Goal: Navigation & Orientation: Find specific page/section

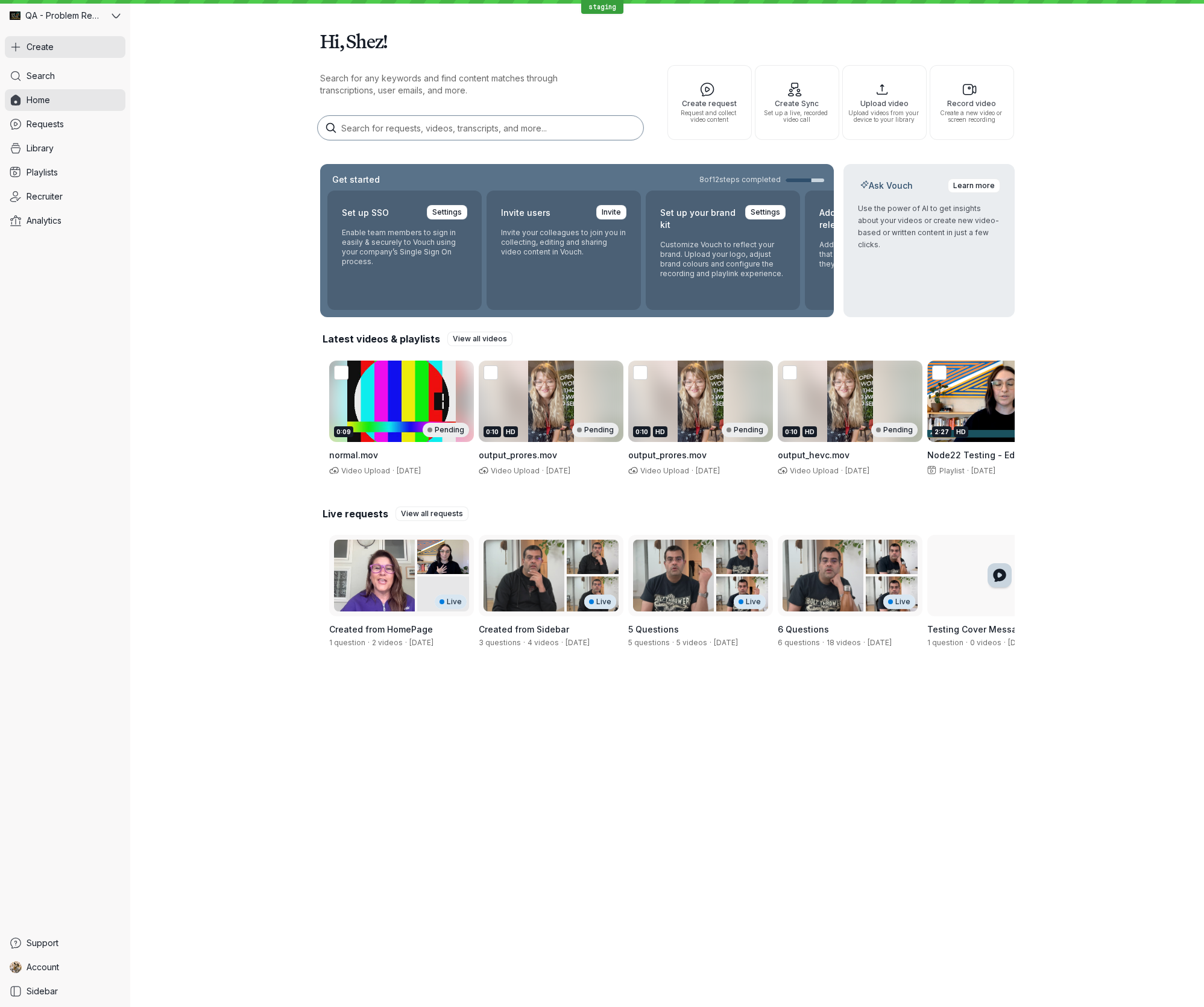
click at [58, 44] on button "Create" at bounding box center [65, 47] width 121 height 22
click at [211, 228] on div "Hi, Shez! Search for any keywords and find content matches through transcriptio…" at bounding box center [666, 339] width 1073 height 678
click at [89, 99] on link "Home" at bounding box center [65, 100] width 121 height 22
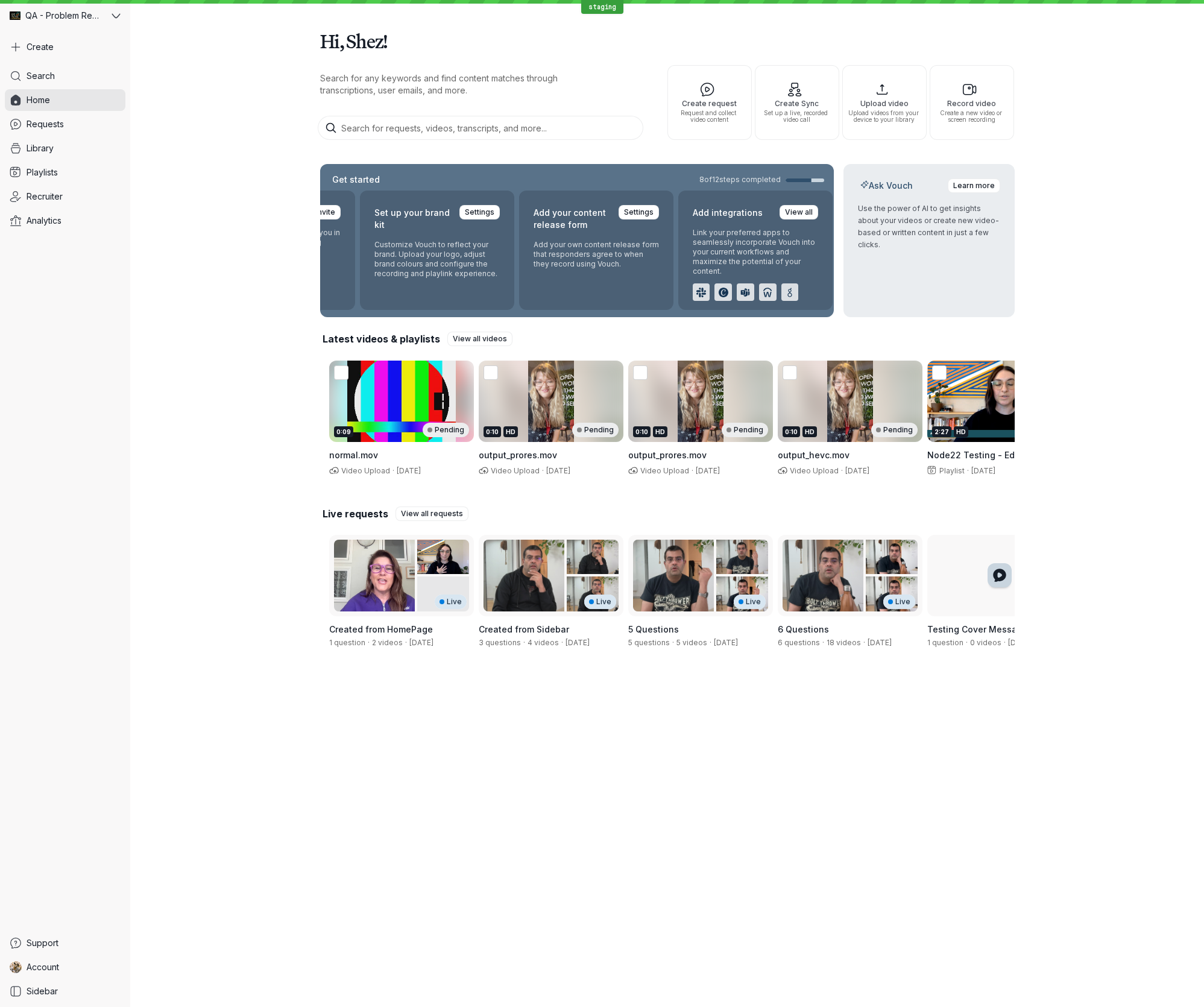
scroll to position [0, 292]
click at [83, 128] on link "Requests" at bounding box center [65, 124] width 121 height 22
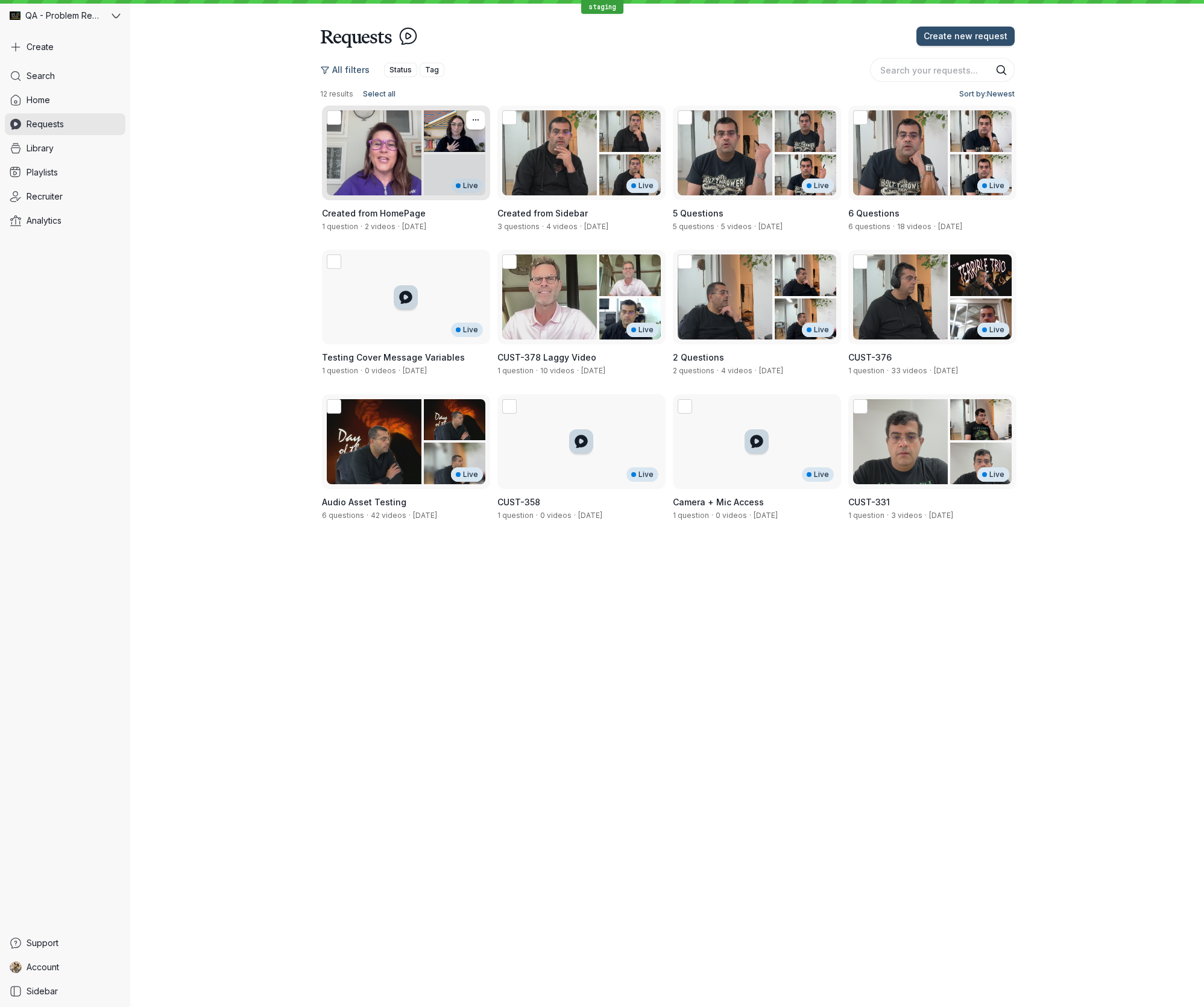
click at [413, 152] on div "Live" at bounding box center [406, 153] width 168 height 95
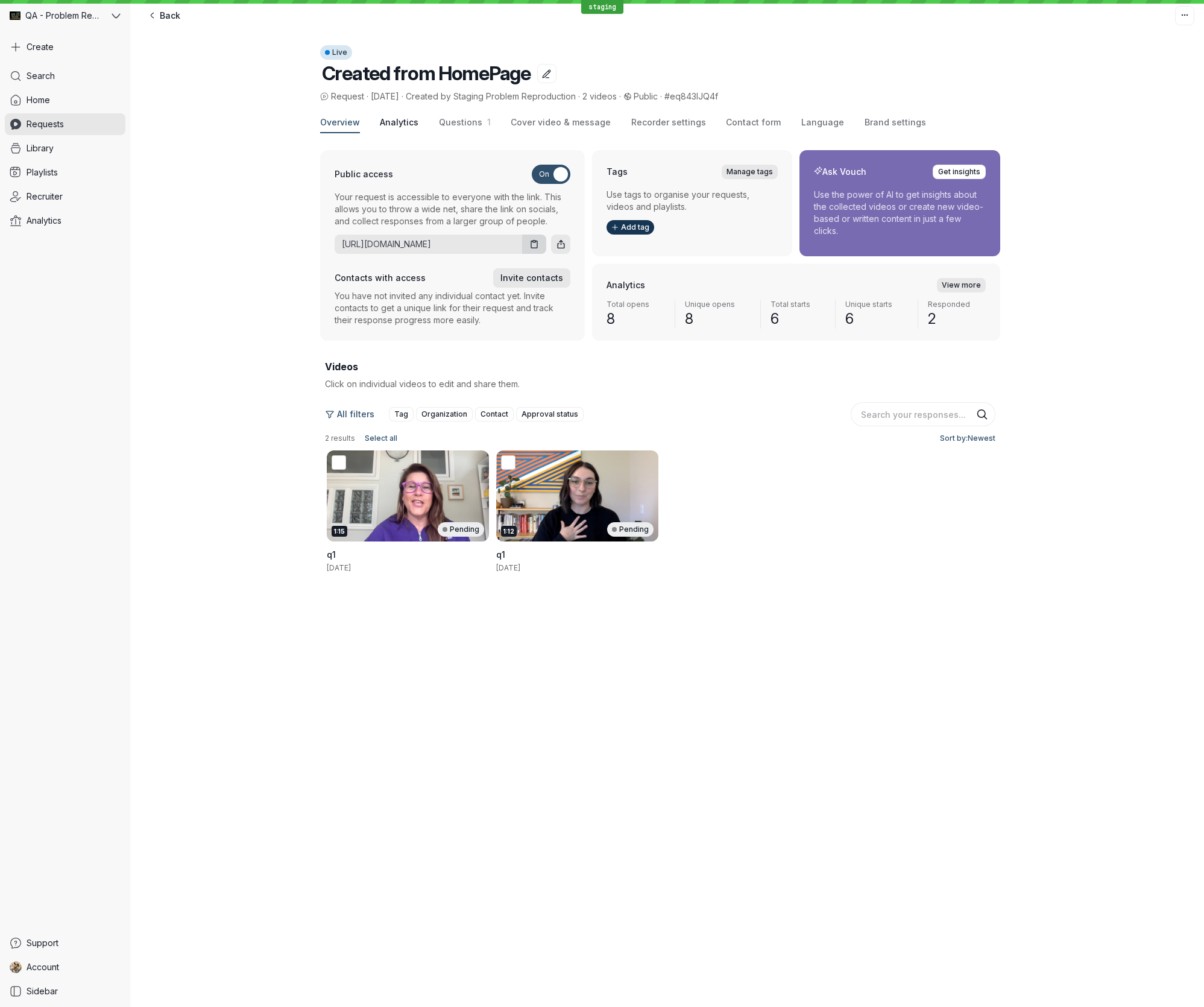
click at [399, 127] on span "Analytics" at bounding box center [399, 123] width 39 height 12
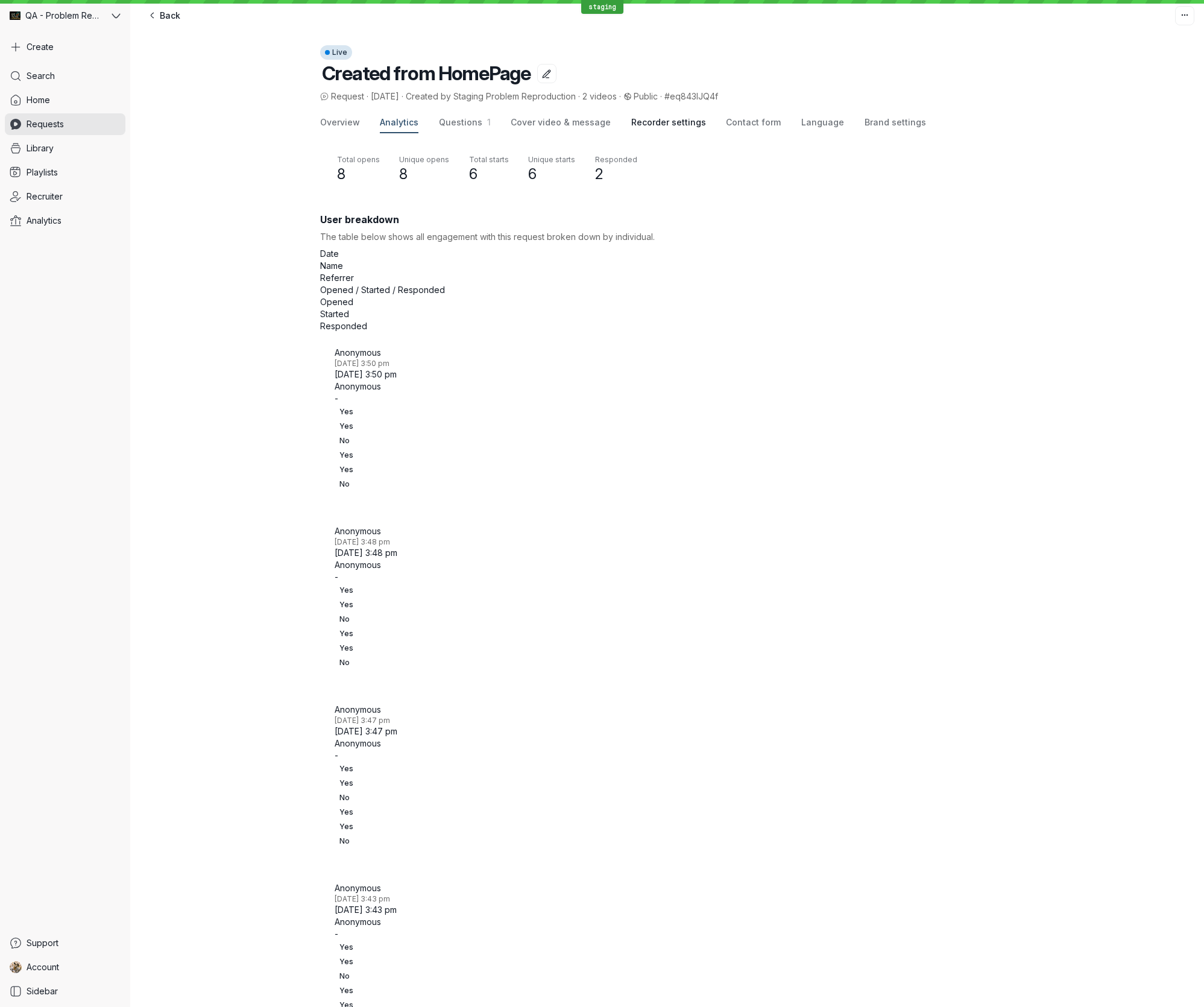
click at [656, 122] on span "Recorder settings" at bounding box center [668, 123] width 75 height 12
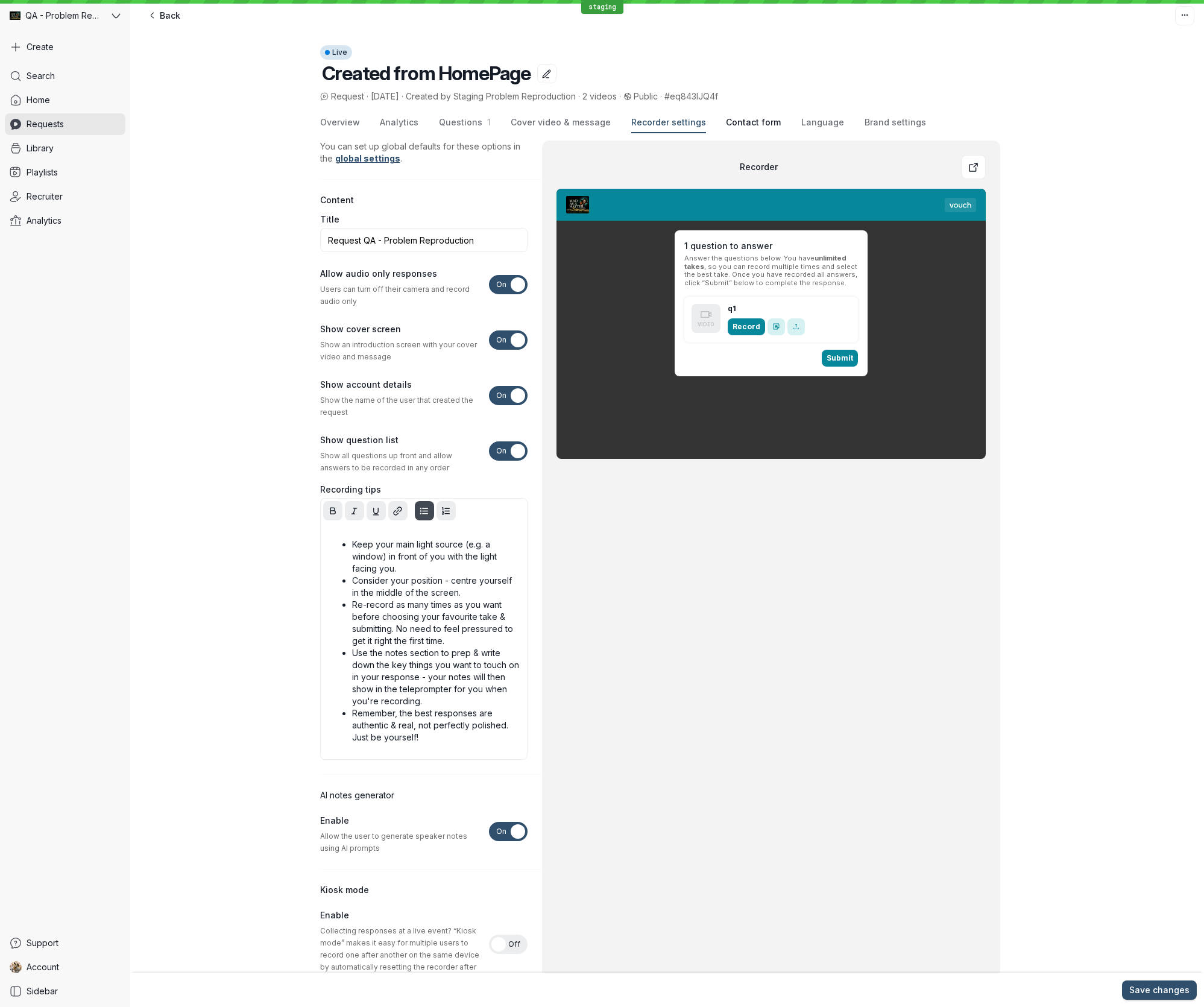
click at [753, 123] on span "Contact form" at bounding box center [753, 123] width 55 height 12
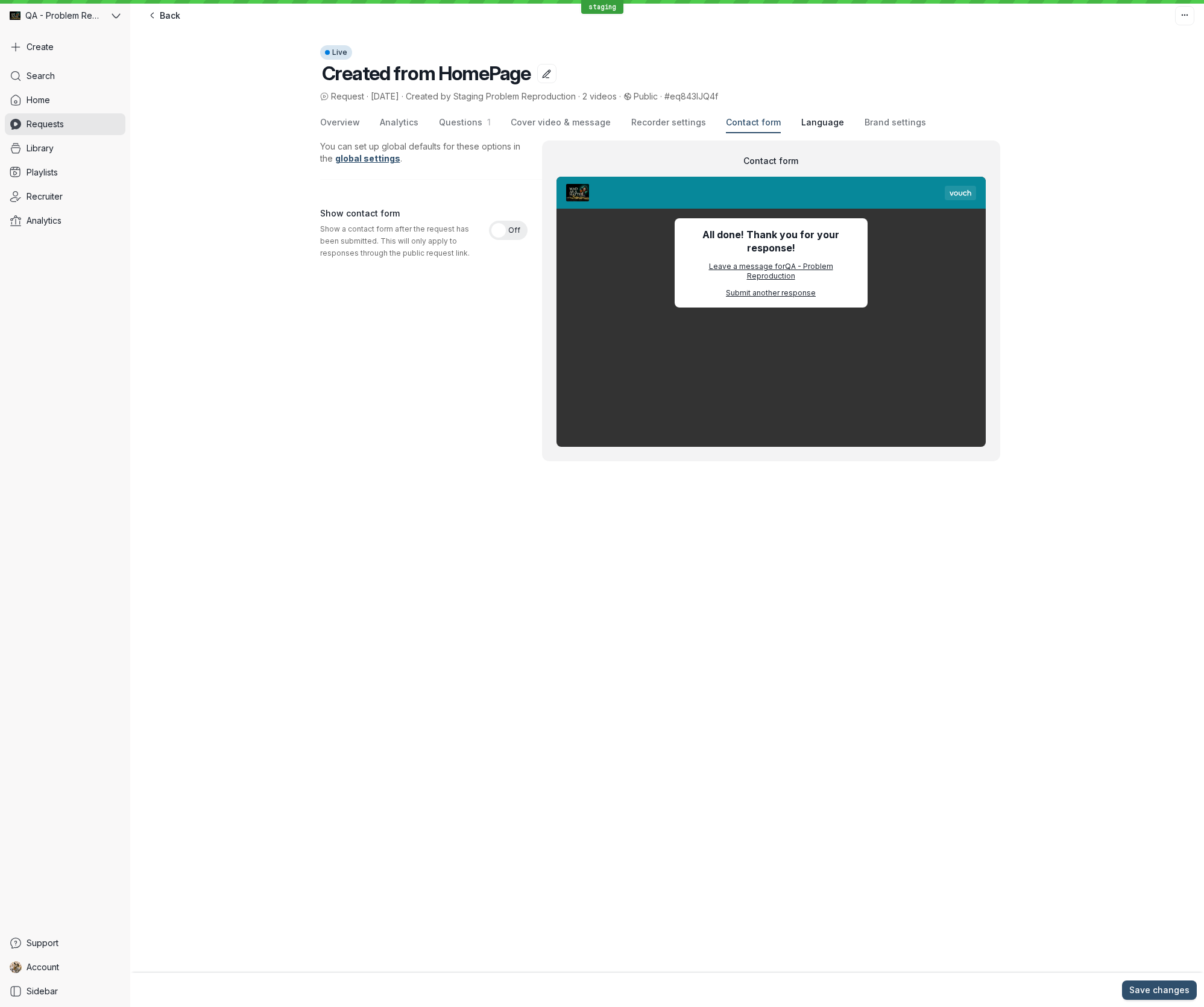
click at [805, 125] on span "Language" at bounding box center [822, 123] width 43 height 12
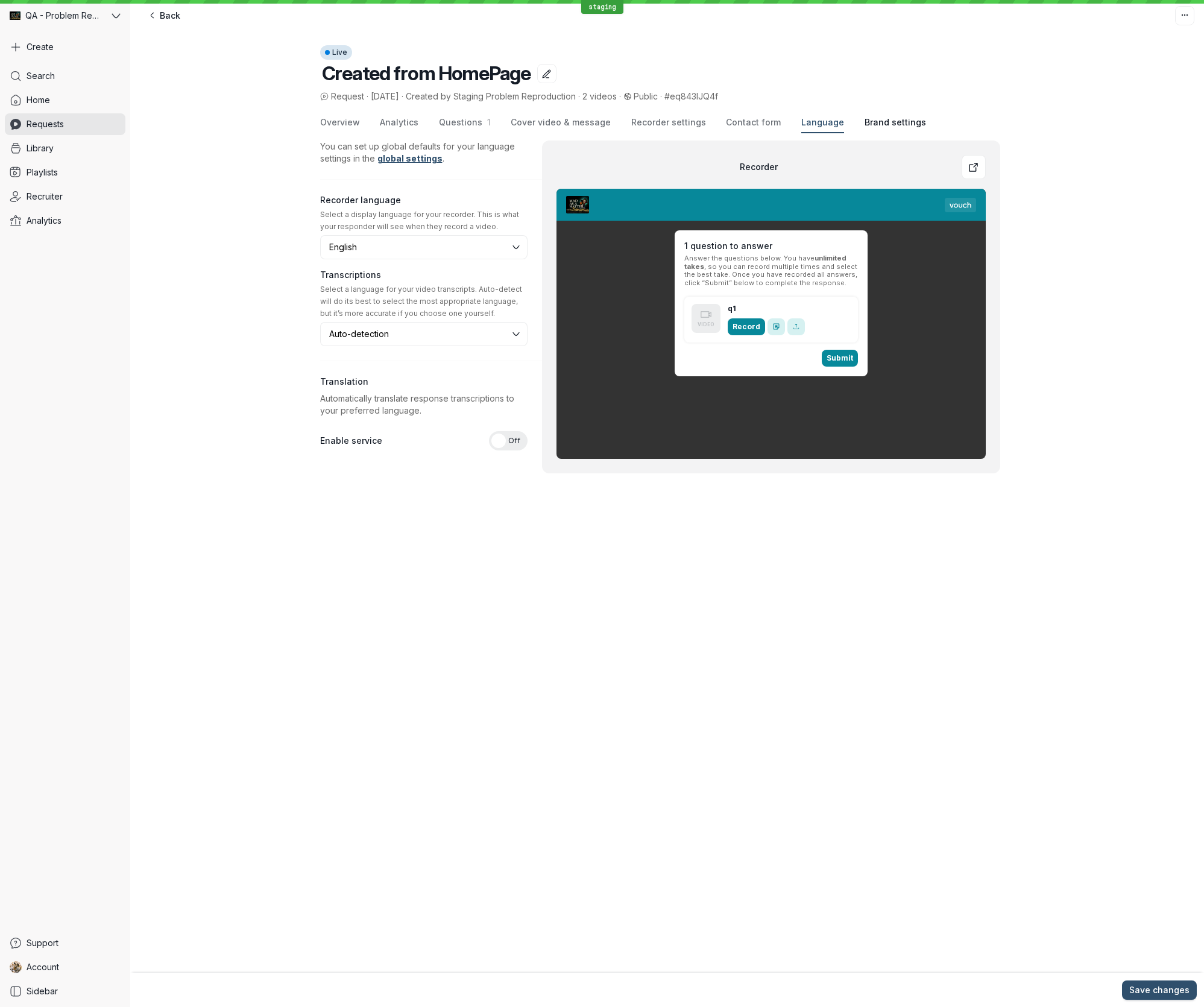
click at [901, 123] on span "Brand settings" at bounding box center [895, 123] width 62 height 12
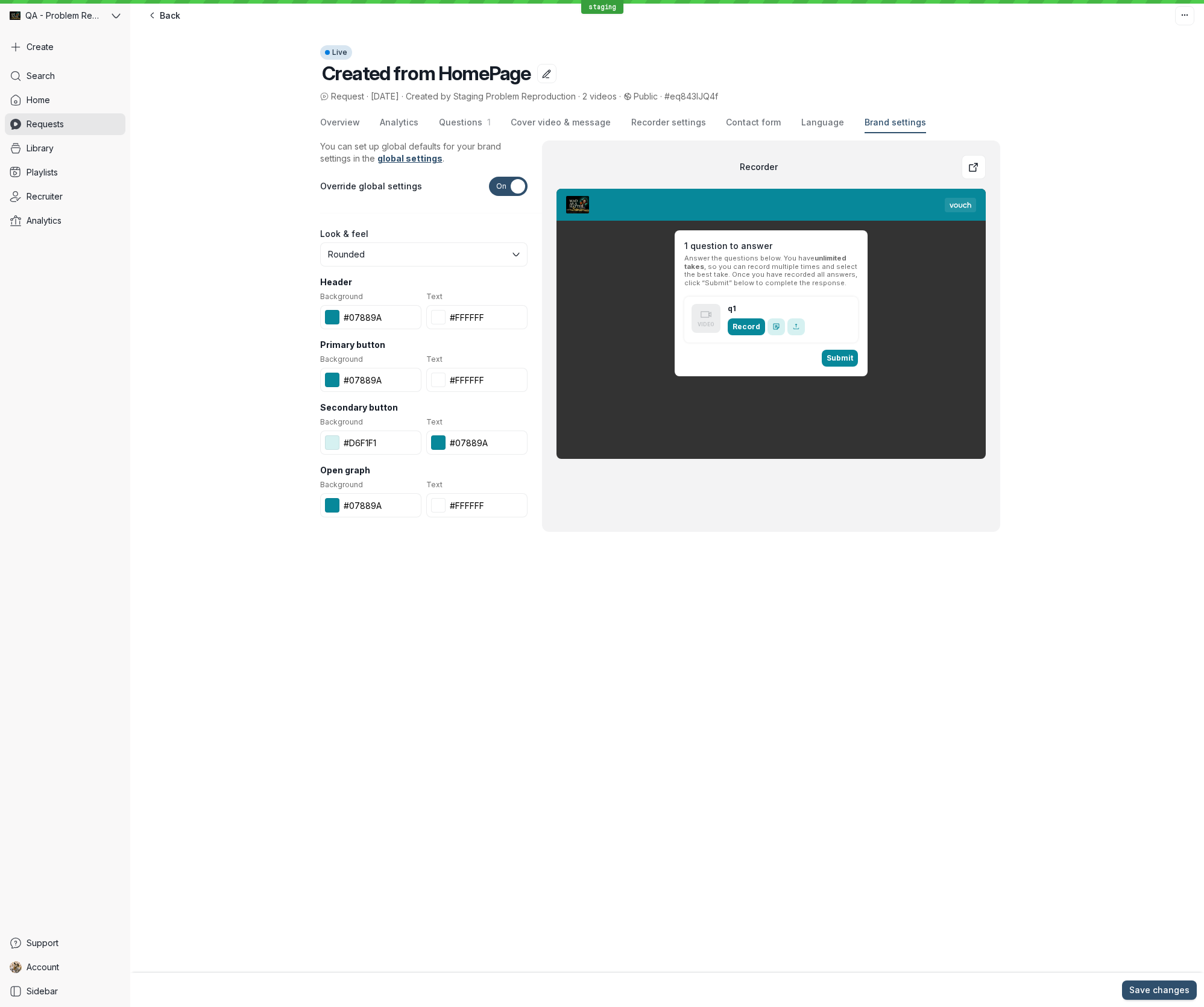
click at [78, 281] on div "Search Home Requests Library Playlists Recruiter Analytics" at bounding box center [65, 496] width 121 height 862
click at [80, 156] on link "Library" at bounding box center [65, 148] width 121 height 22
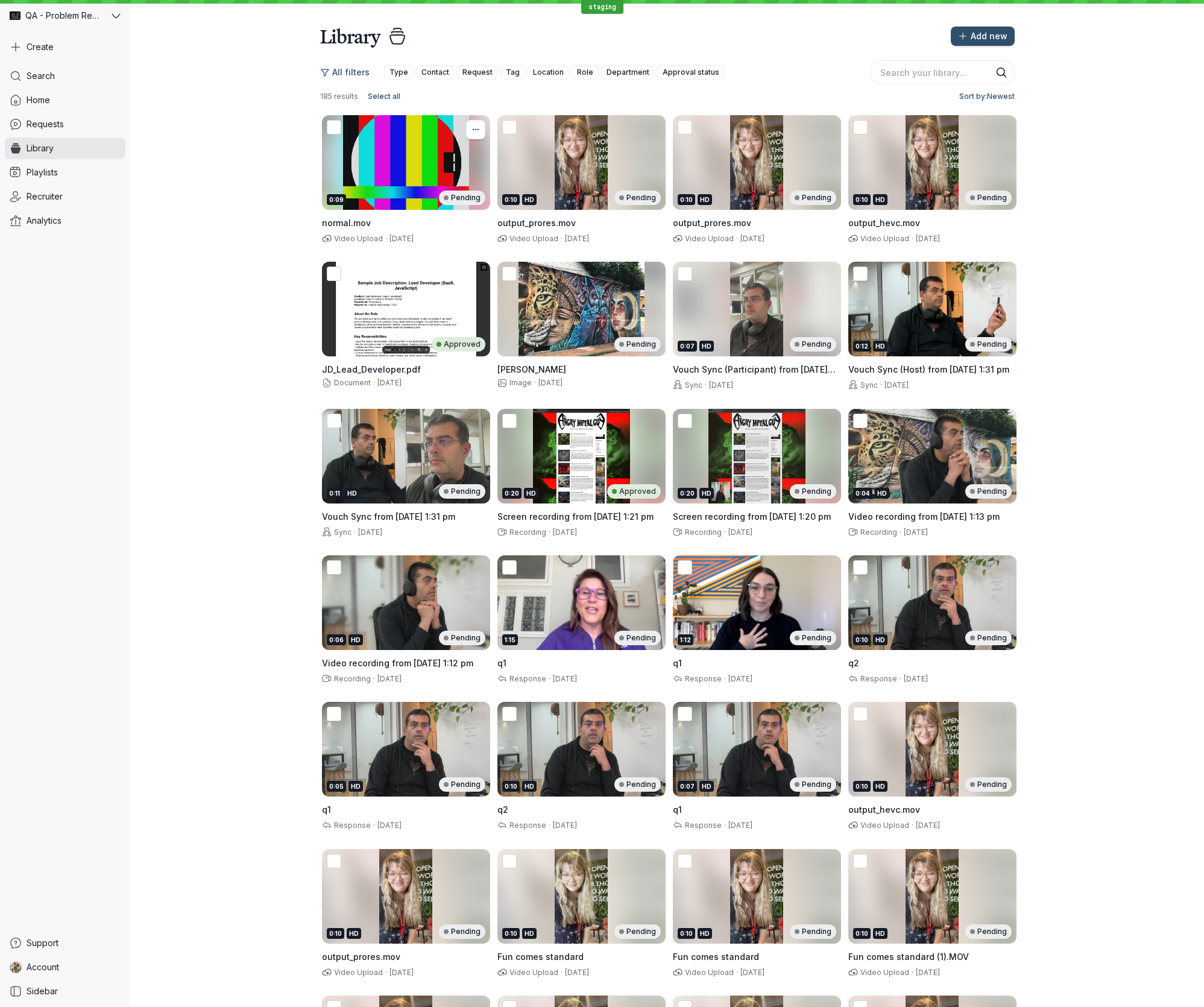
click at [379, 166] on div "0:09 Pending" at bounding box center [406, 163] width 168 height 95
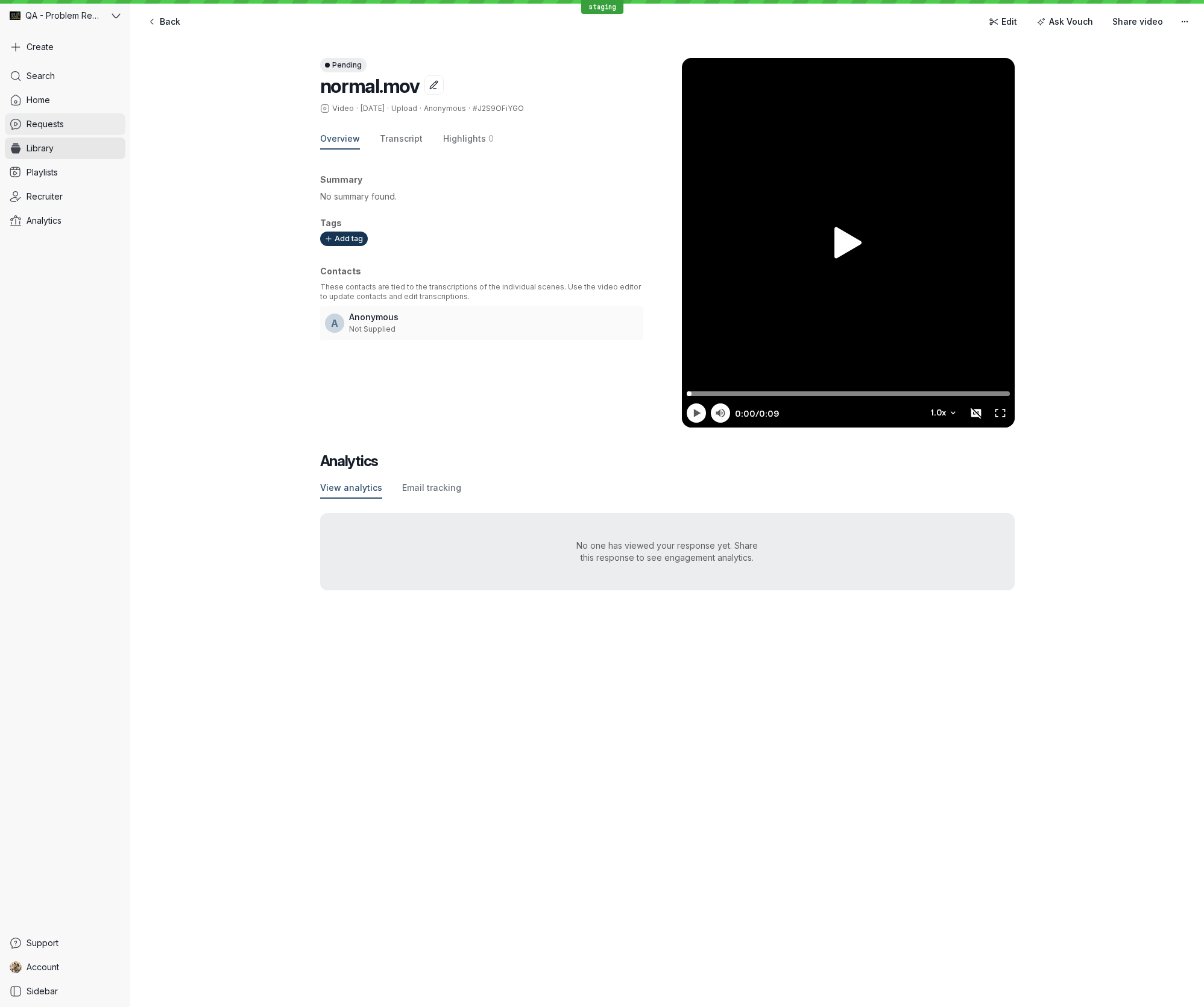
click at [47, 123] on span "Requests" at bounding box center [45, 125] width 38 height 12
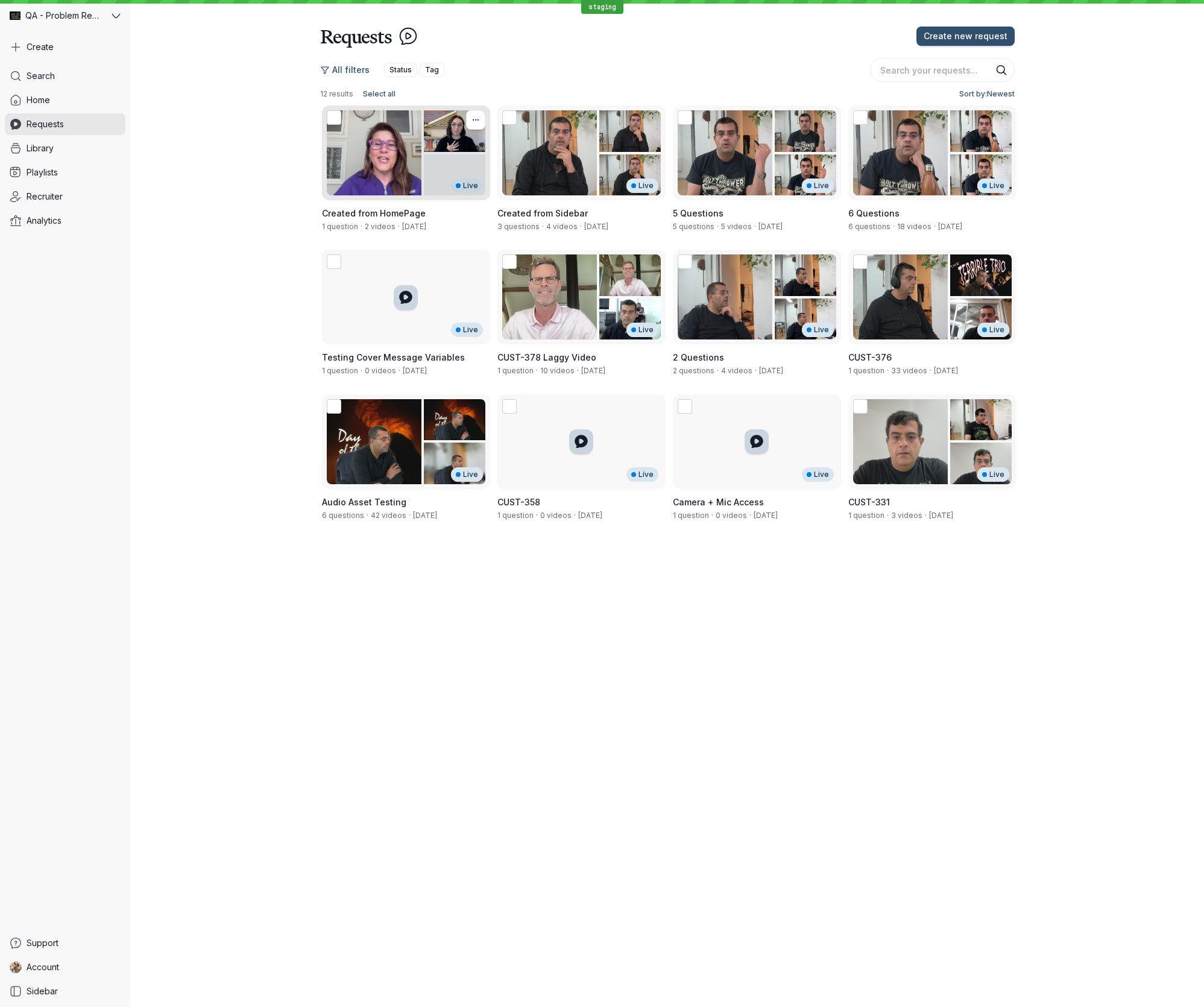
click at [414, 144] on div "Live" at bounding box center [406, 153] width 168 height 95
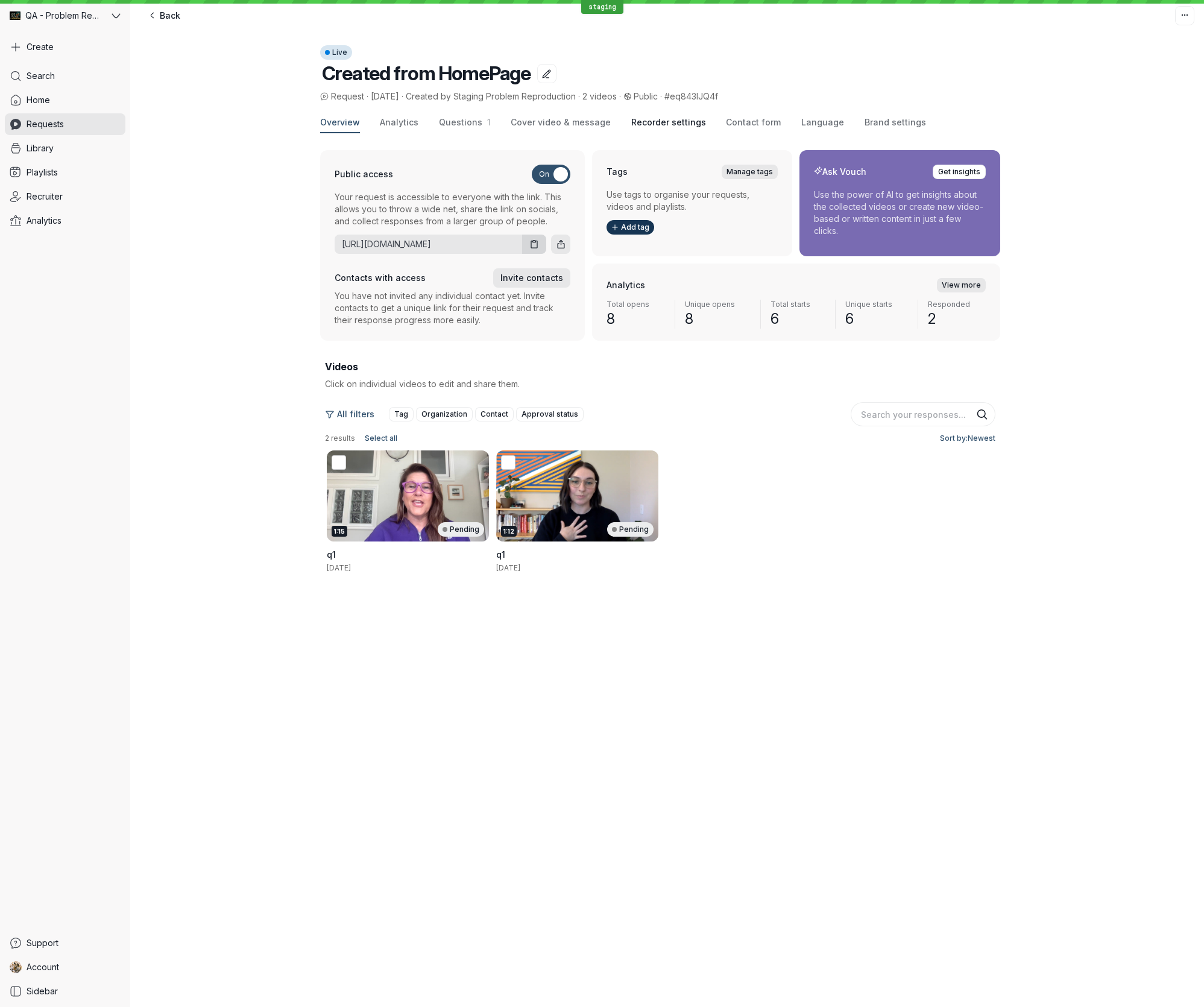
click at [650, 121] on span "Recorder settings" at bounding box center [668, 123] width 75 height 12
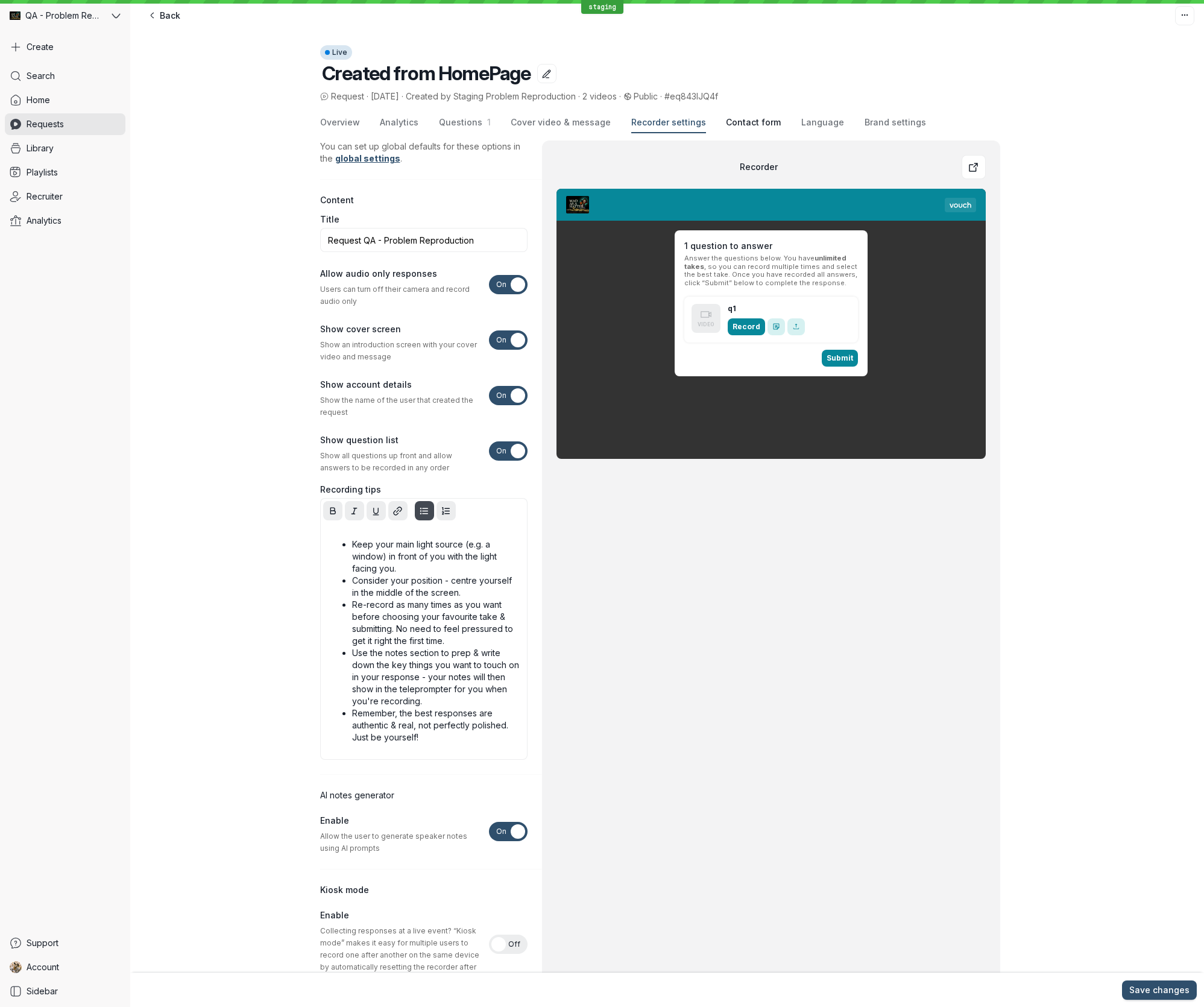
click at [756, 125] on span "Contact form" at bounding box center [753, 123] width 55 height 12
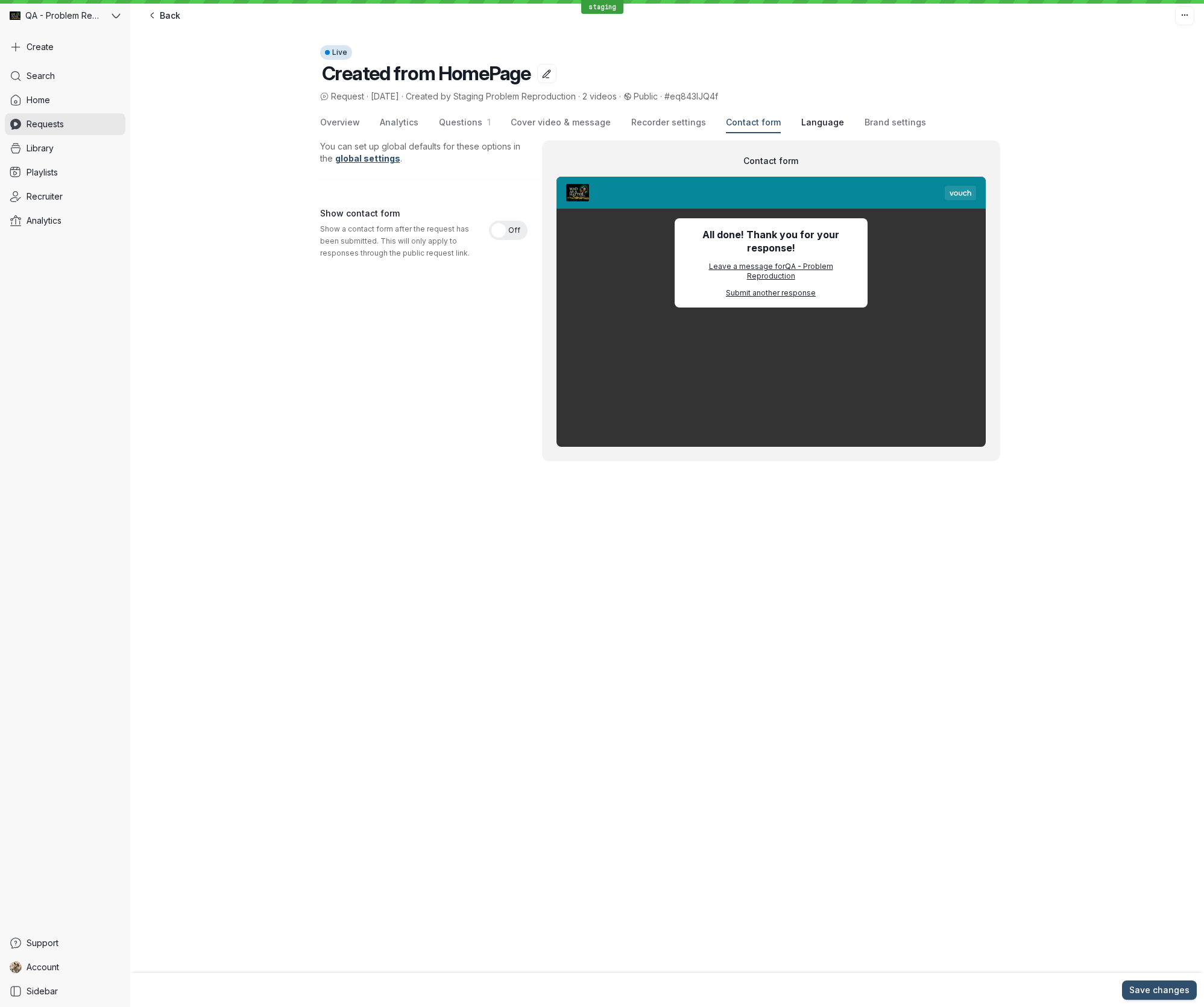
click at [801, 124] on span "Language" at bounding box center [822, 123] width 43 height 12
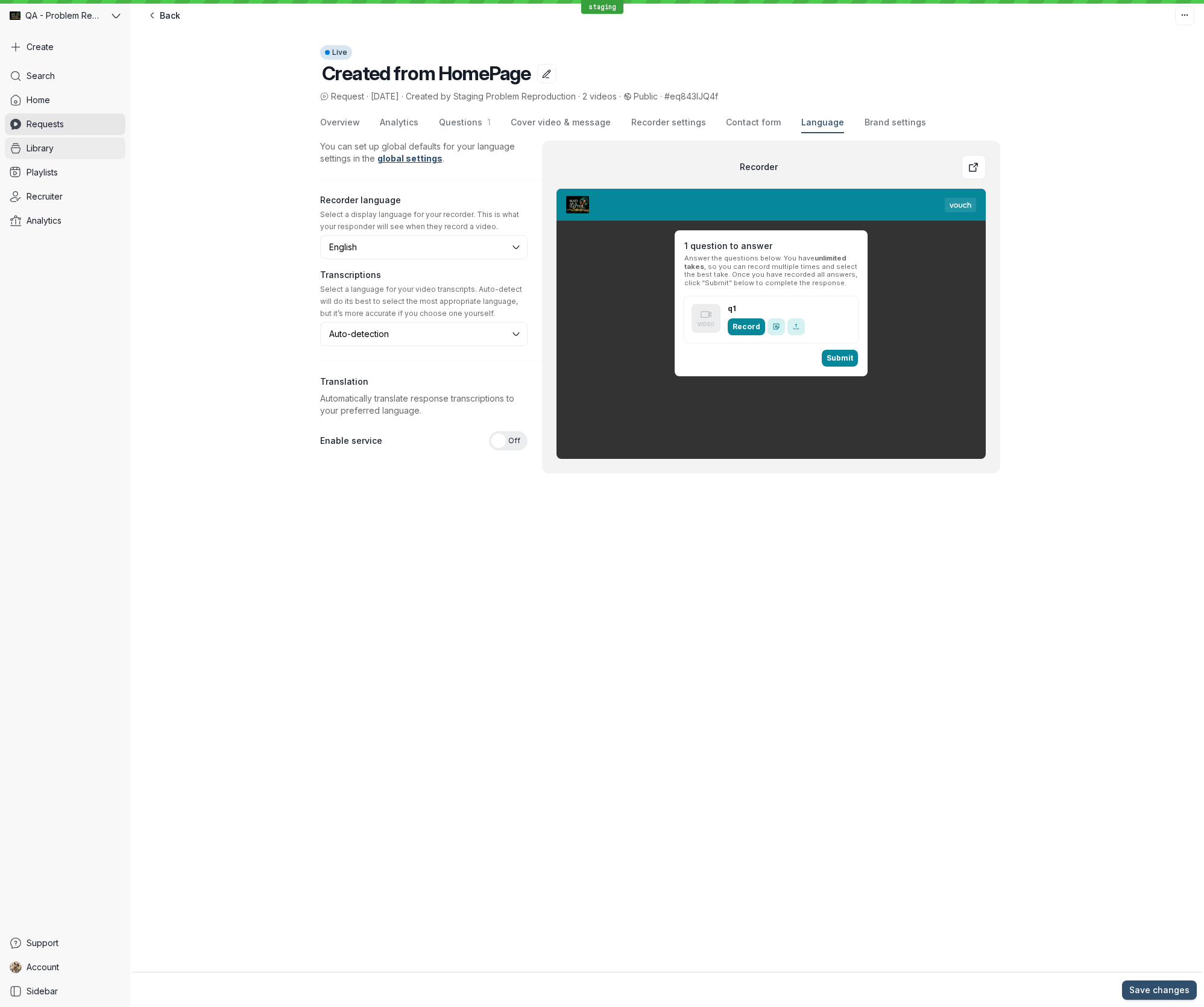
click at [60, 149] on link "Library" at bounding box center [65, 148] width 121 height 22
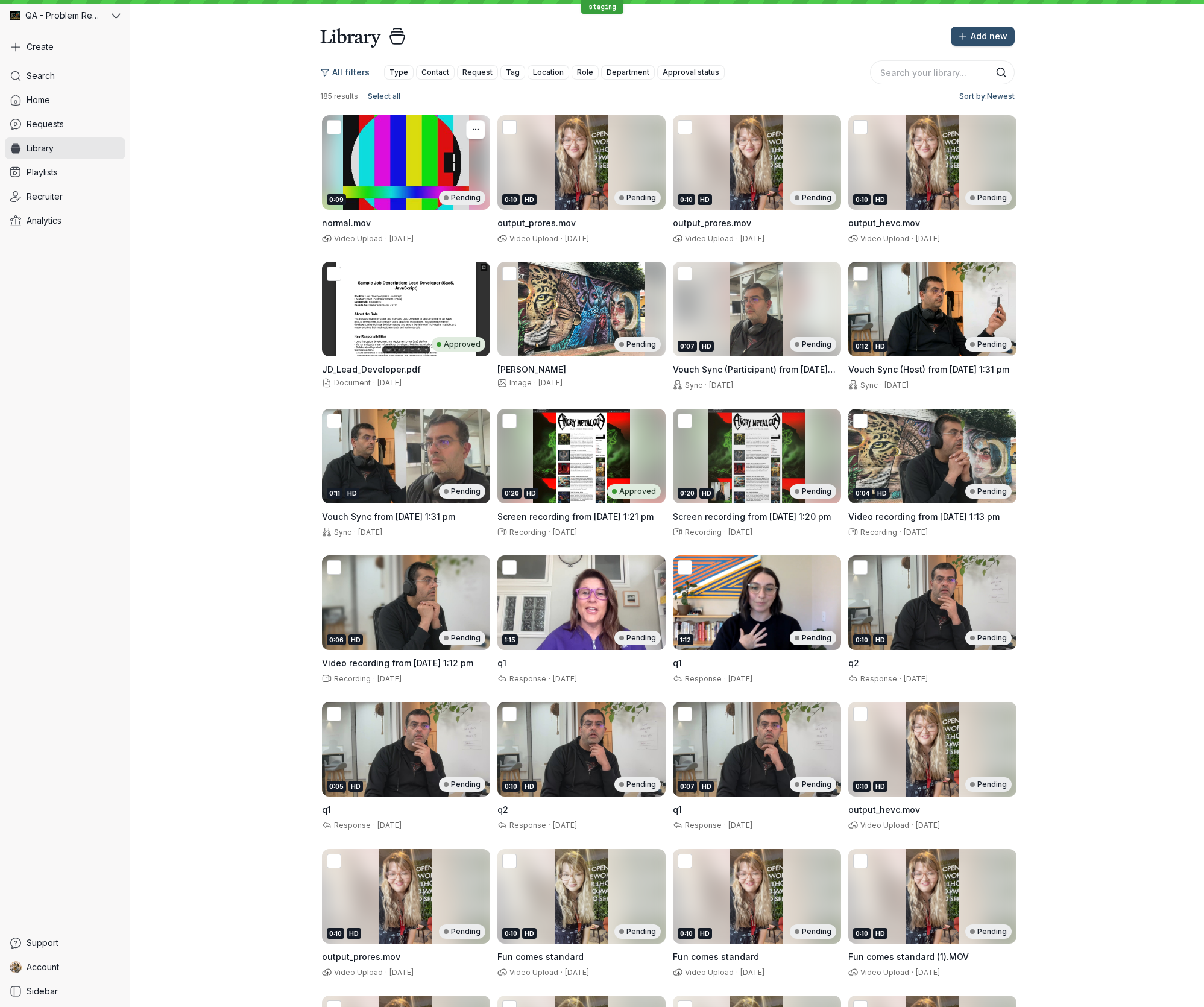
click at [432, 160] on div "0:09 Pending" at bounding box center [406, 163] width 168 height 95
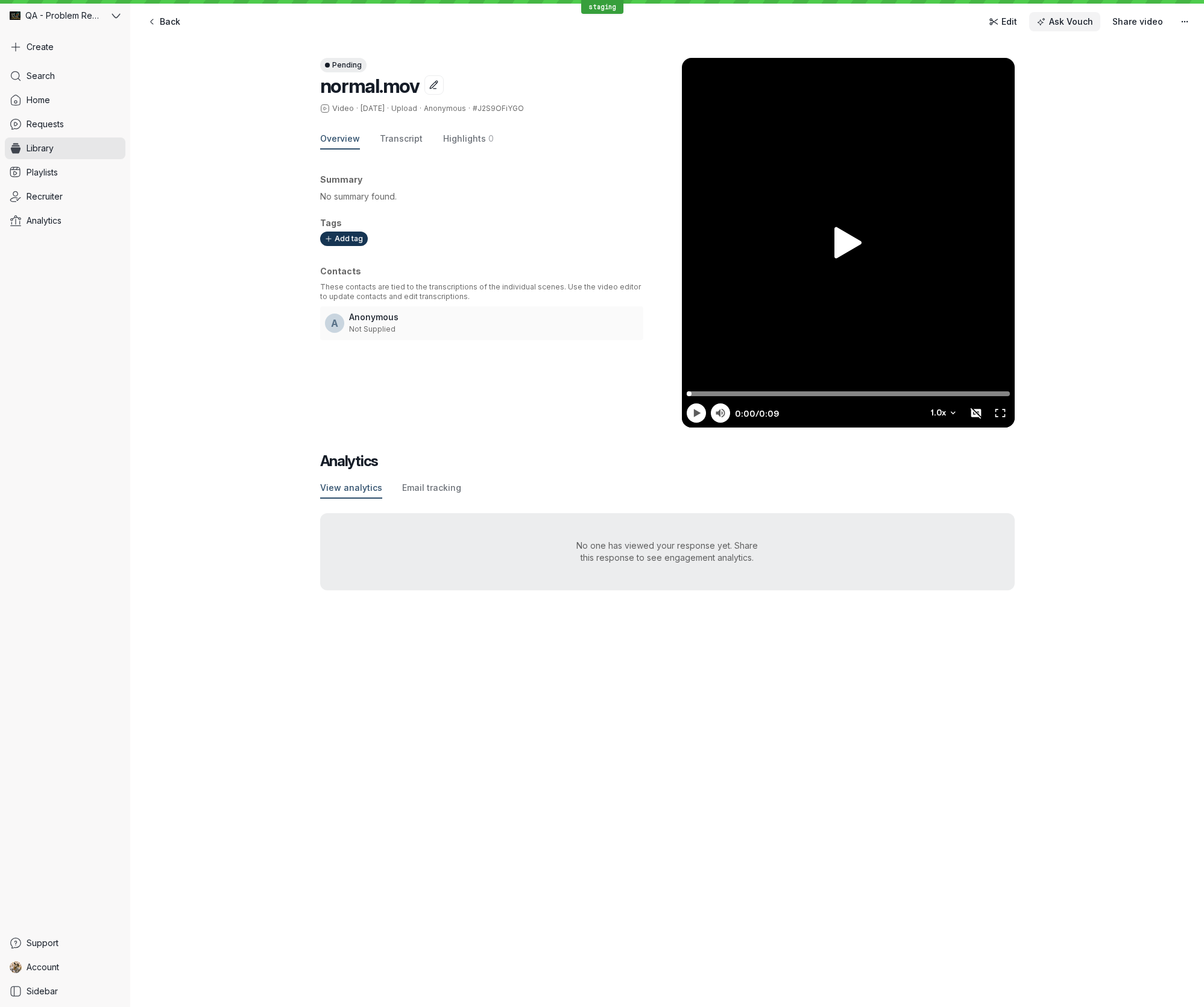
click at [1086, 22] on span "Ask Vouch" at bounding box center [1070, 22] width 44 height 12
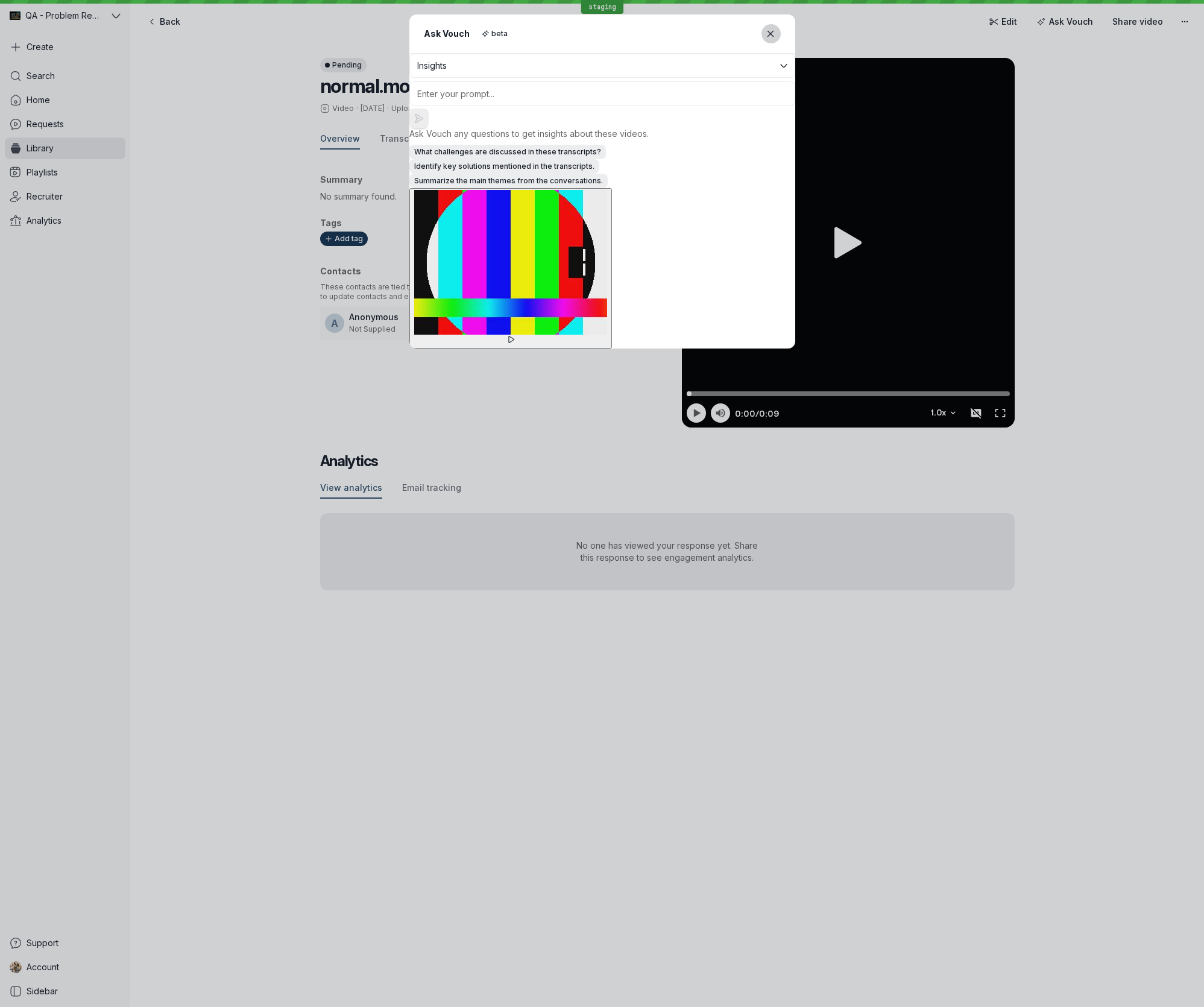
click at [778, 33] on button "Close modal" at bounding box center [771, 33] width 19 height 19
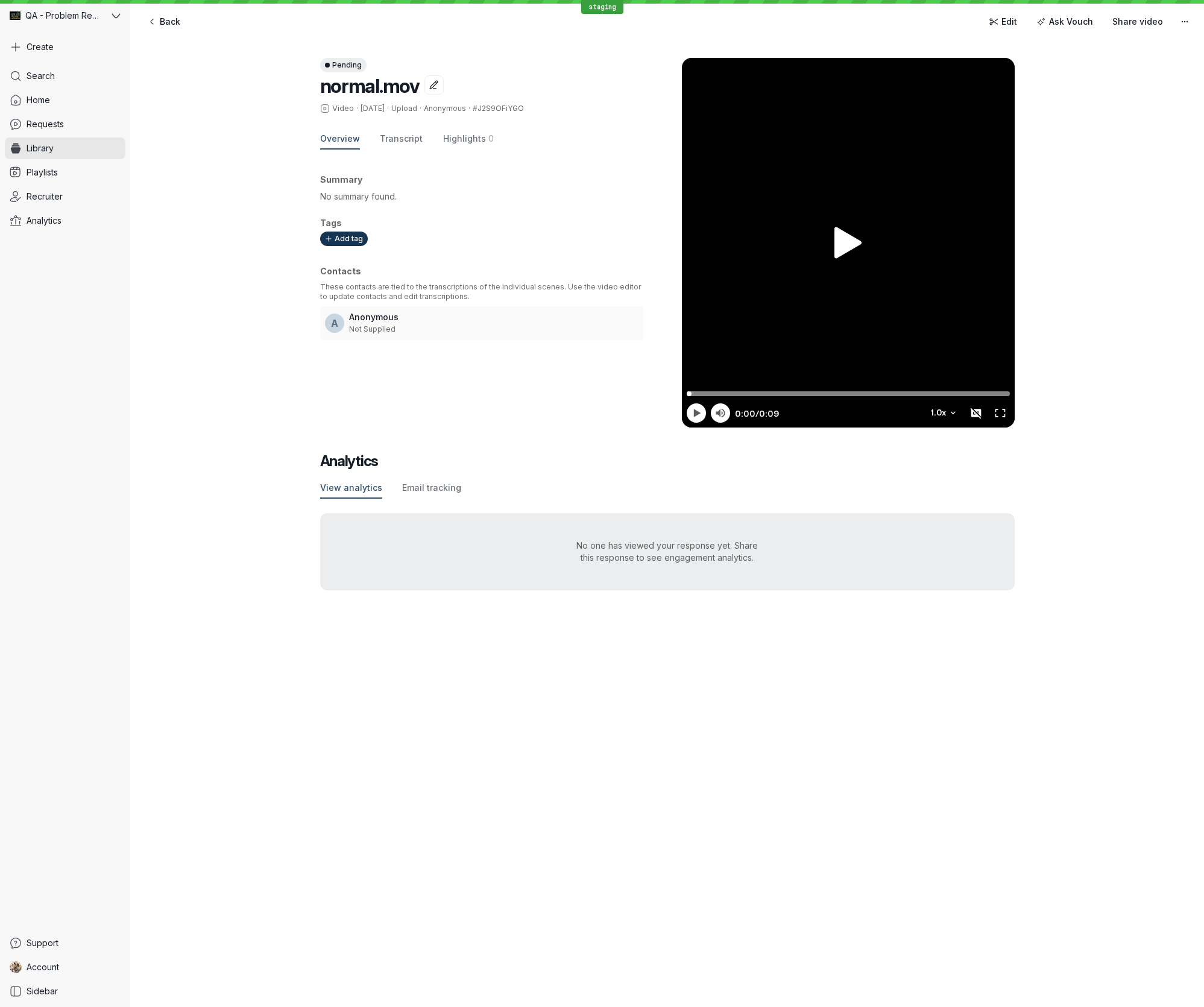
drag, startPoint x: 1183, startPoint y: 83, endPoint x: 1162, endPoint y: 30, distance: 57.0
click at [1181, 80] on div "Pending normal.mov Video · [DATE] · Upload · Anonymous · #J2S9OFiYGO Overview T…" at bounding box center [666, 324] width 1073 height 581
click at [1149, 22] on span "Share video" at bounding box center [1137, 22] width 51 height 12
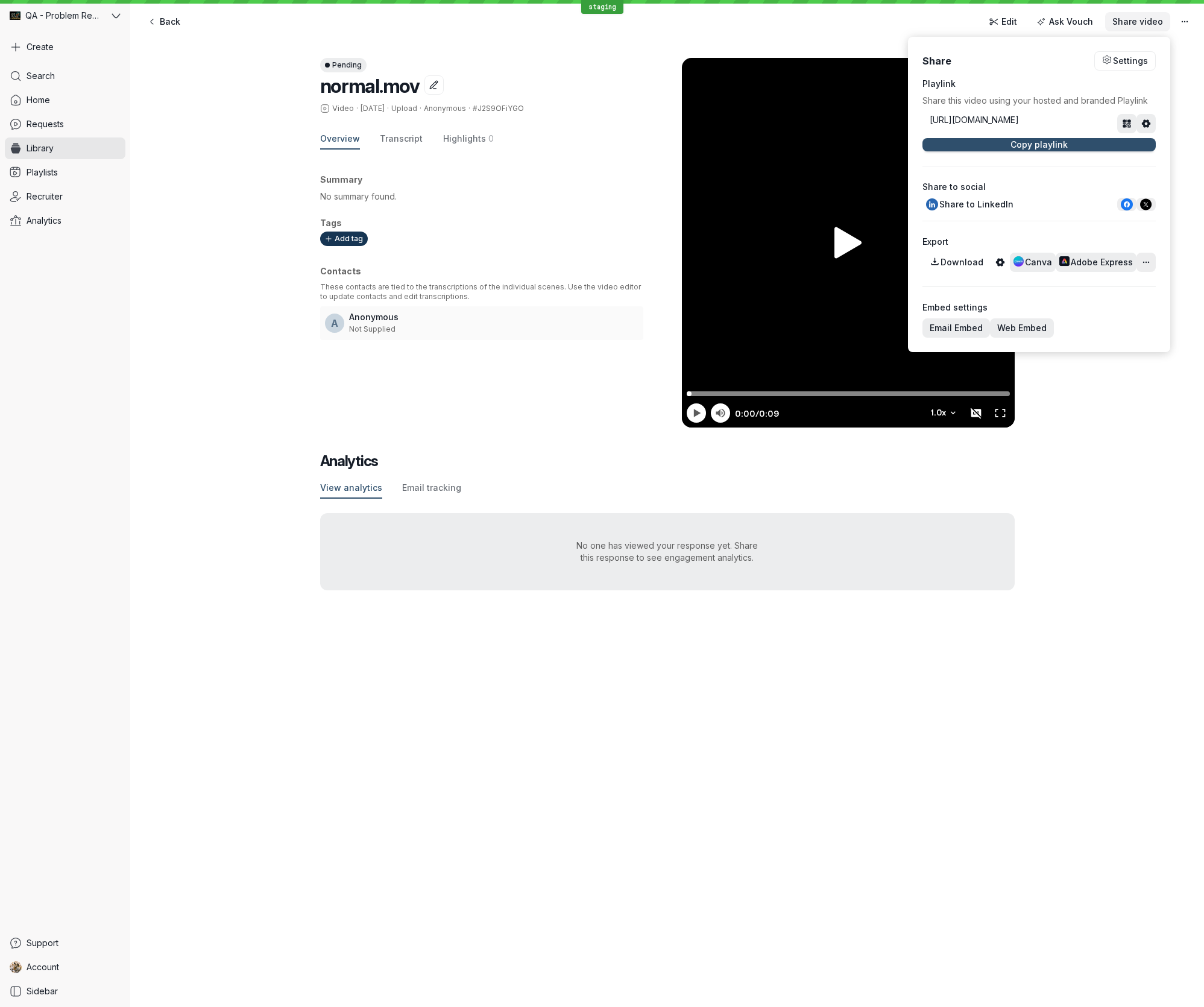
click at [1149, 22] on span "Share video" at bounding box center [1137, 22] width 51 height 12
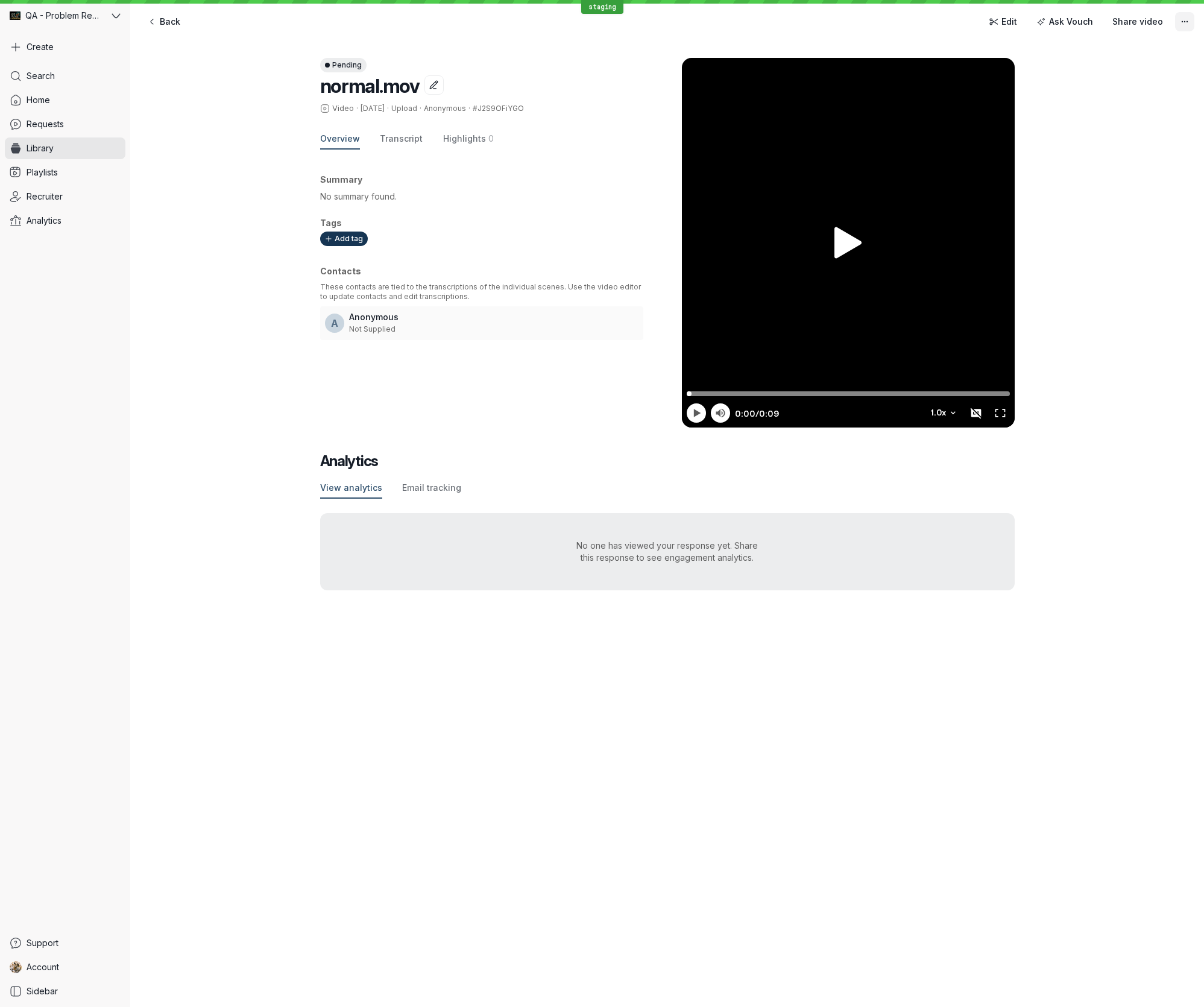
click at [1188, 22] on icon "More actions" at bounding box center [1184, 22] width 10 height 10
click at [1187, 22] on icon "More actions" at bounding box center [1184, 22] width 10 height 10
click at [78, 171] on link "Playlists" at bounding box center [65, 172] width 121 height 22
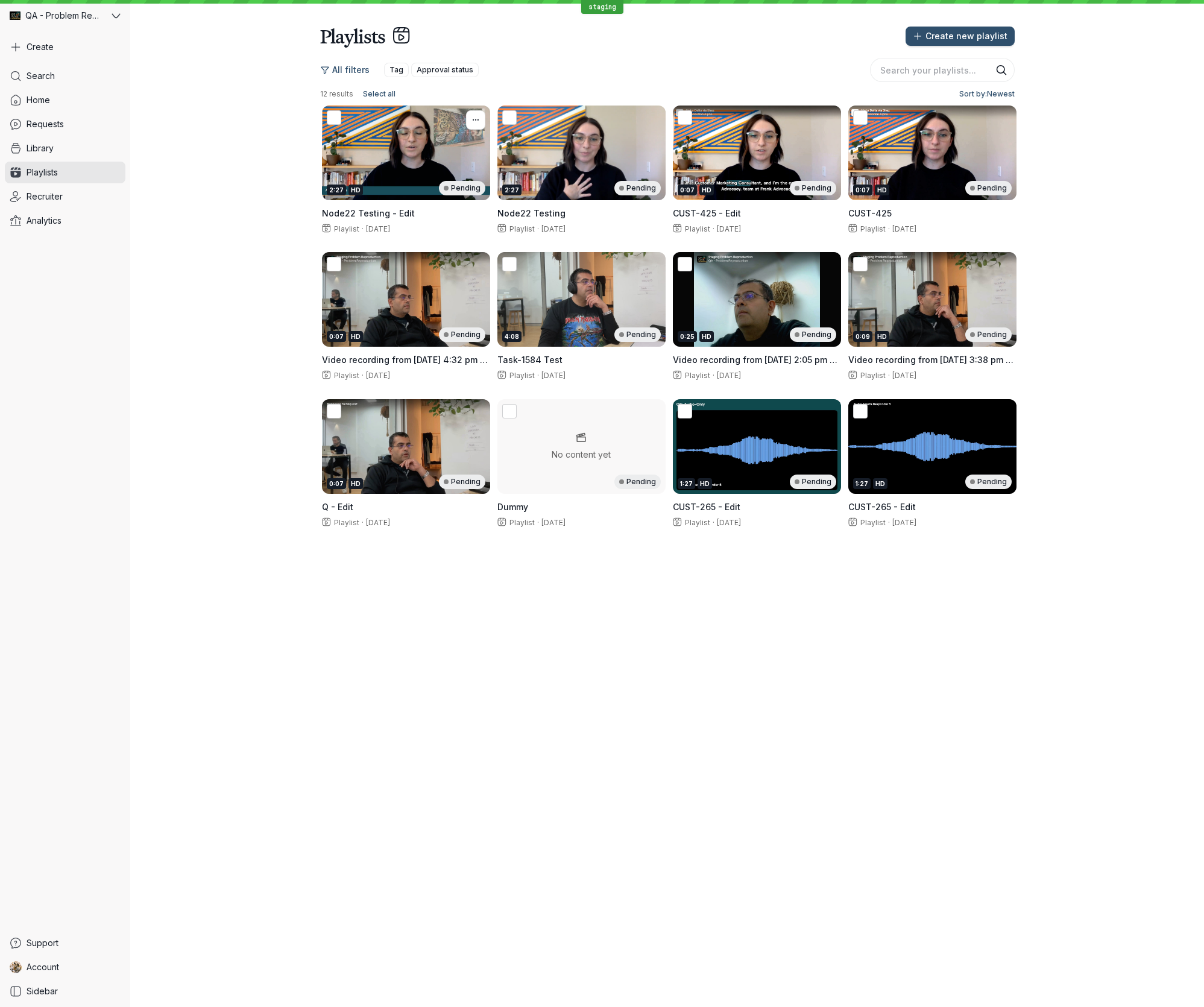
click at [461, 147] on div "2:27 HD Pending" at bounding box center [406, 153] width 168 height 95
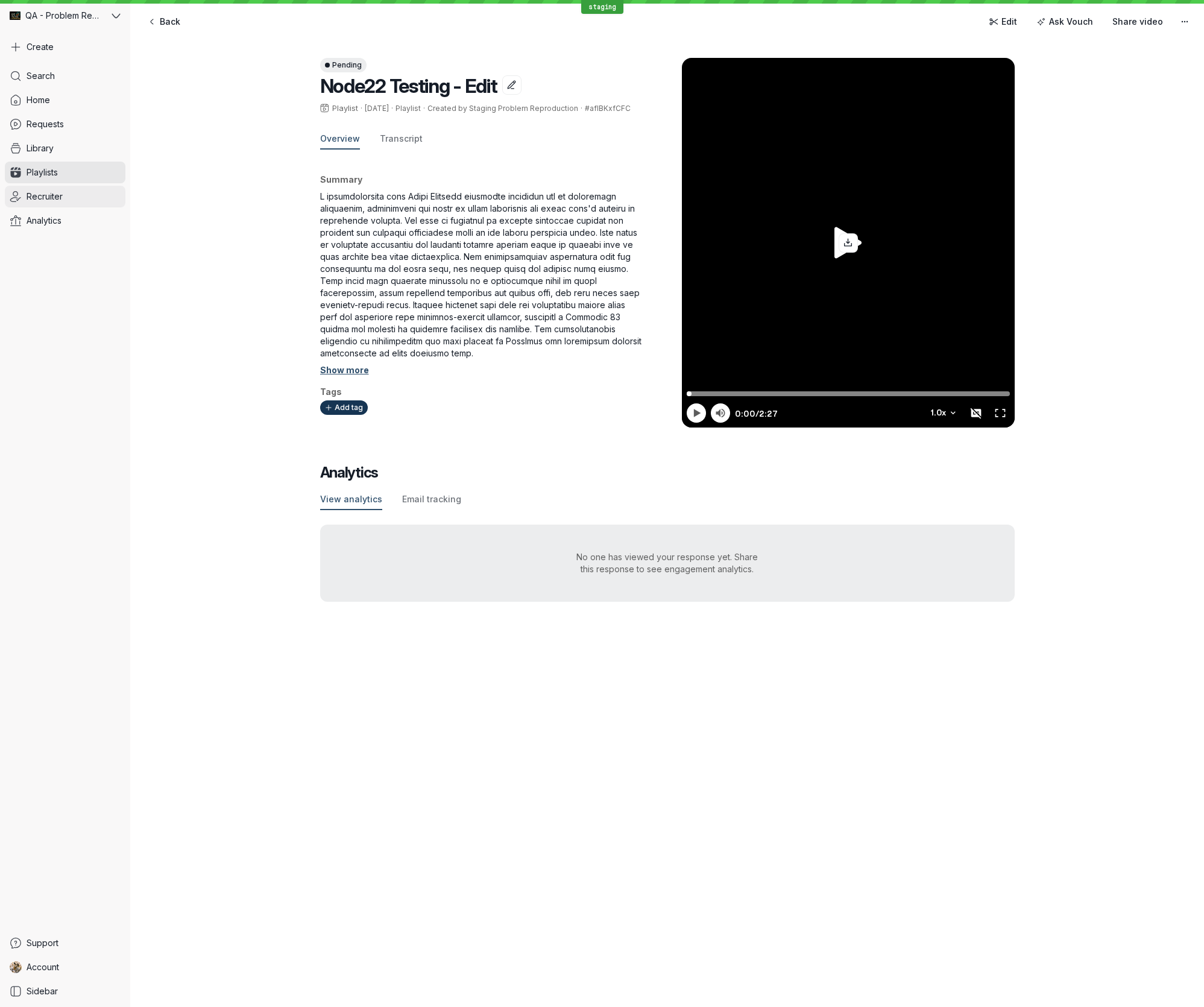
click at [70, 195] on link "Recruiter" at bounding box center [65, 196] width 121 height 22
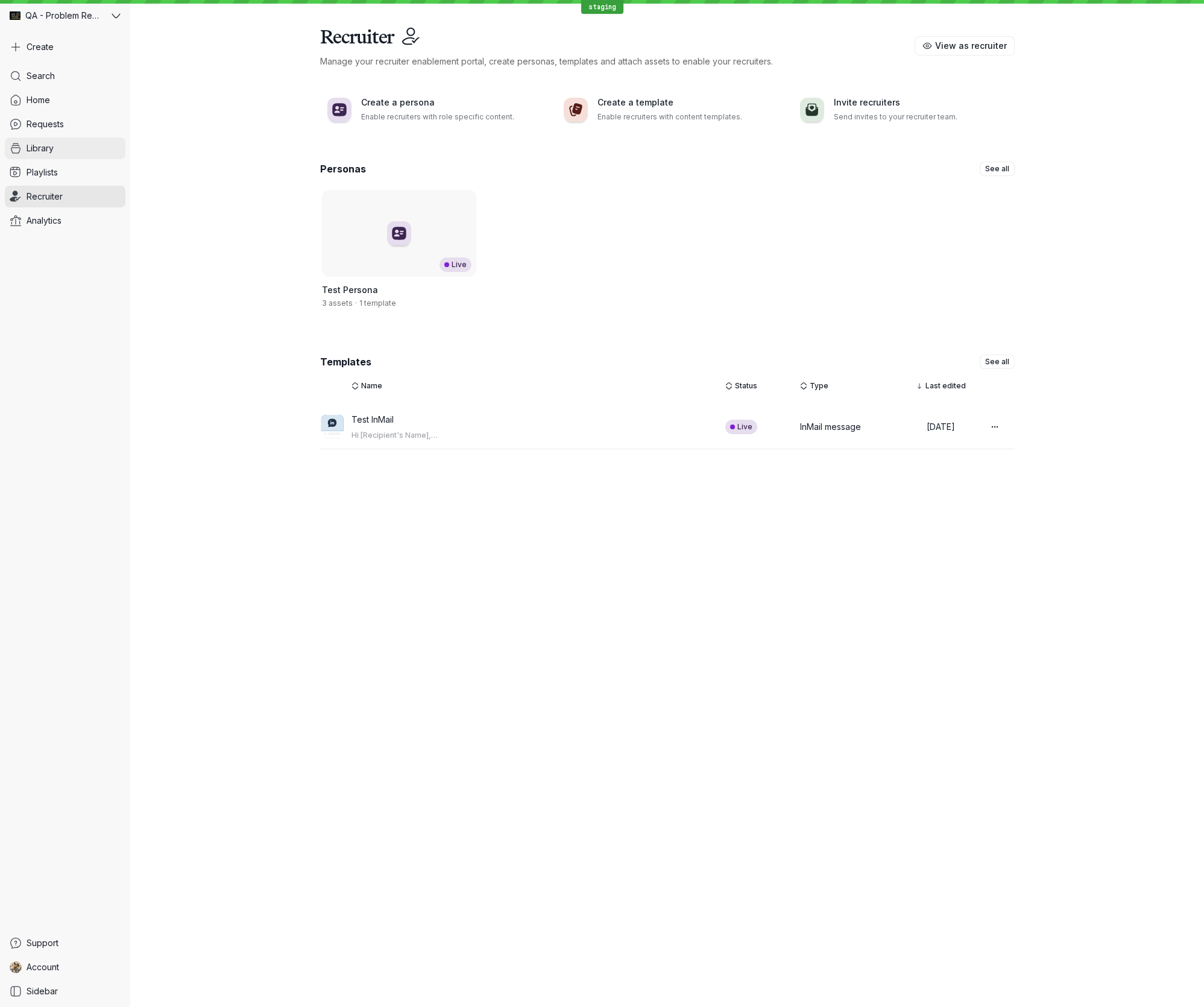
click at [67, 150] on link "Library" at bounding box center [65, 148] width 121 height 22
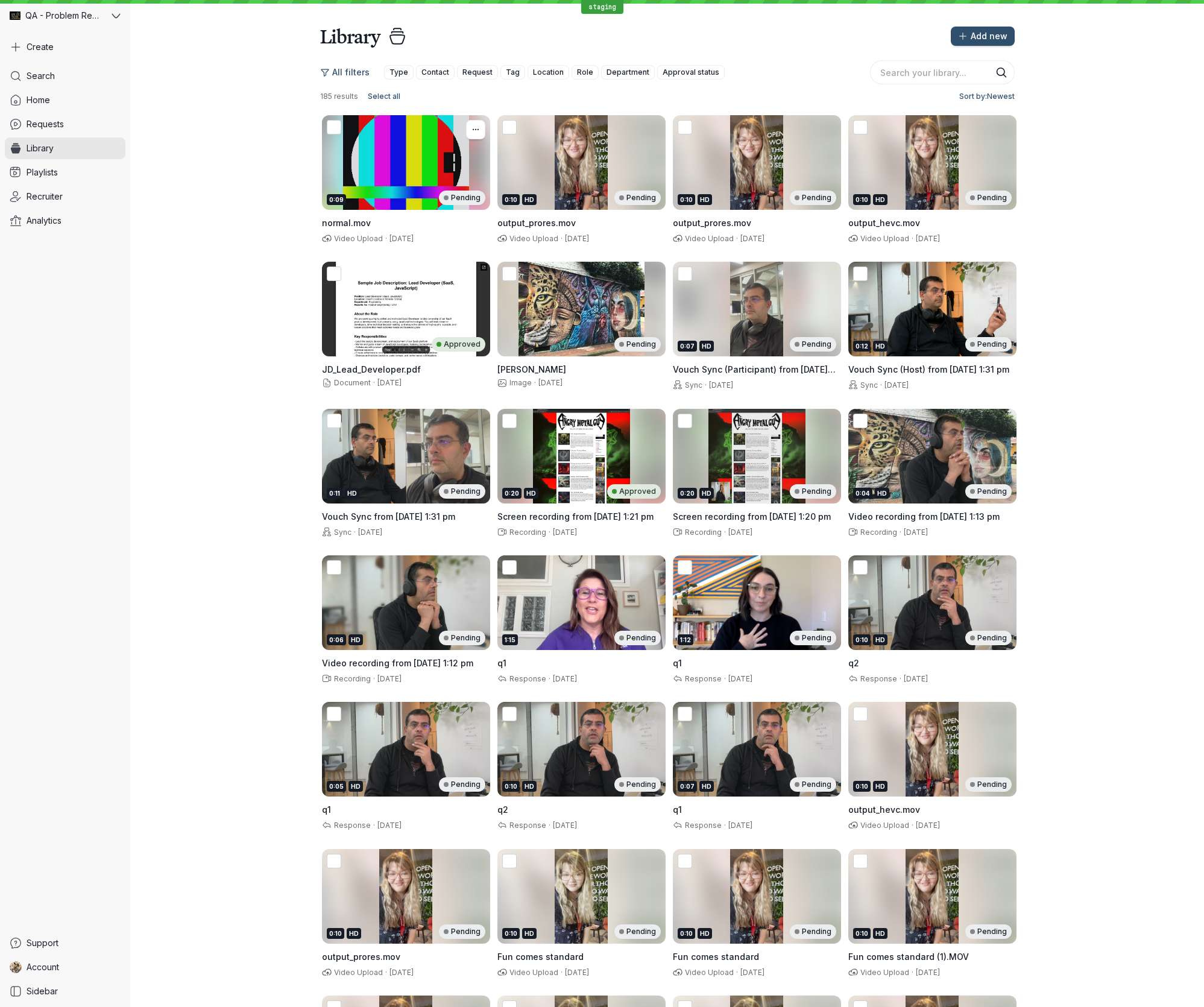
click at [394, 155] on div "0:09 Pending" at bounding box center [406, 163] width 168 height 95
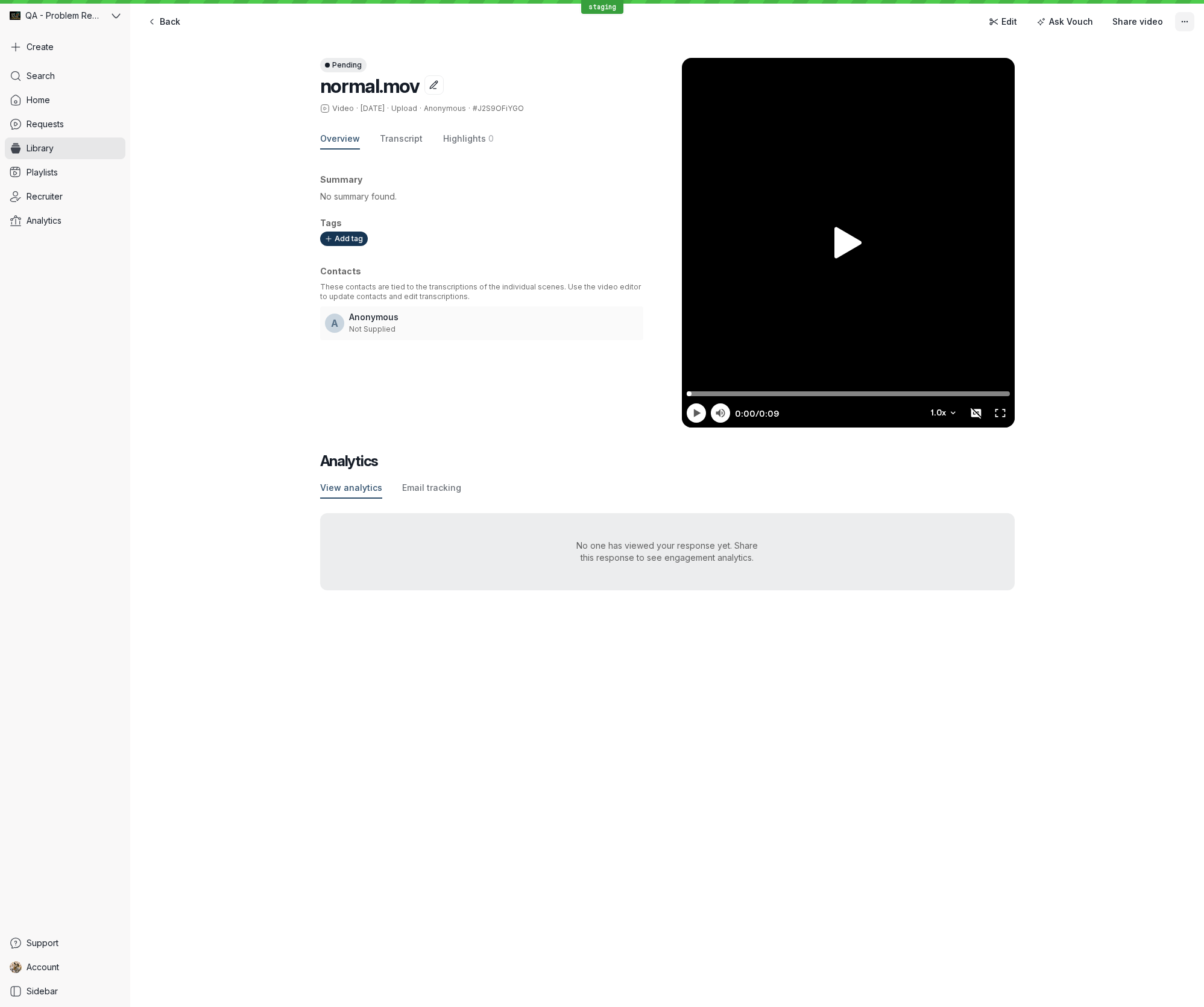
click at [1183, 18] on icon "More actions" at bounding box center [1184, 22] width 10 height 10
click at [192, 134] on div "Pending normal.mov Video · [DATE] · Upload · Anonymous · #J2S9OFiYGO Overview T…" at bounding box center [666, 324] width 1073 height 581
click at [170, 136] on div "Pending normal.mov Video · [DATE] · Upload · Anonymous · #J2S9OFiYGO Overview T…" at bounding box center [666, 324] width 1073 height 581
click at [63, 175] on link "Playlists" at bounding box center [65, 172] width 121 height 22
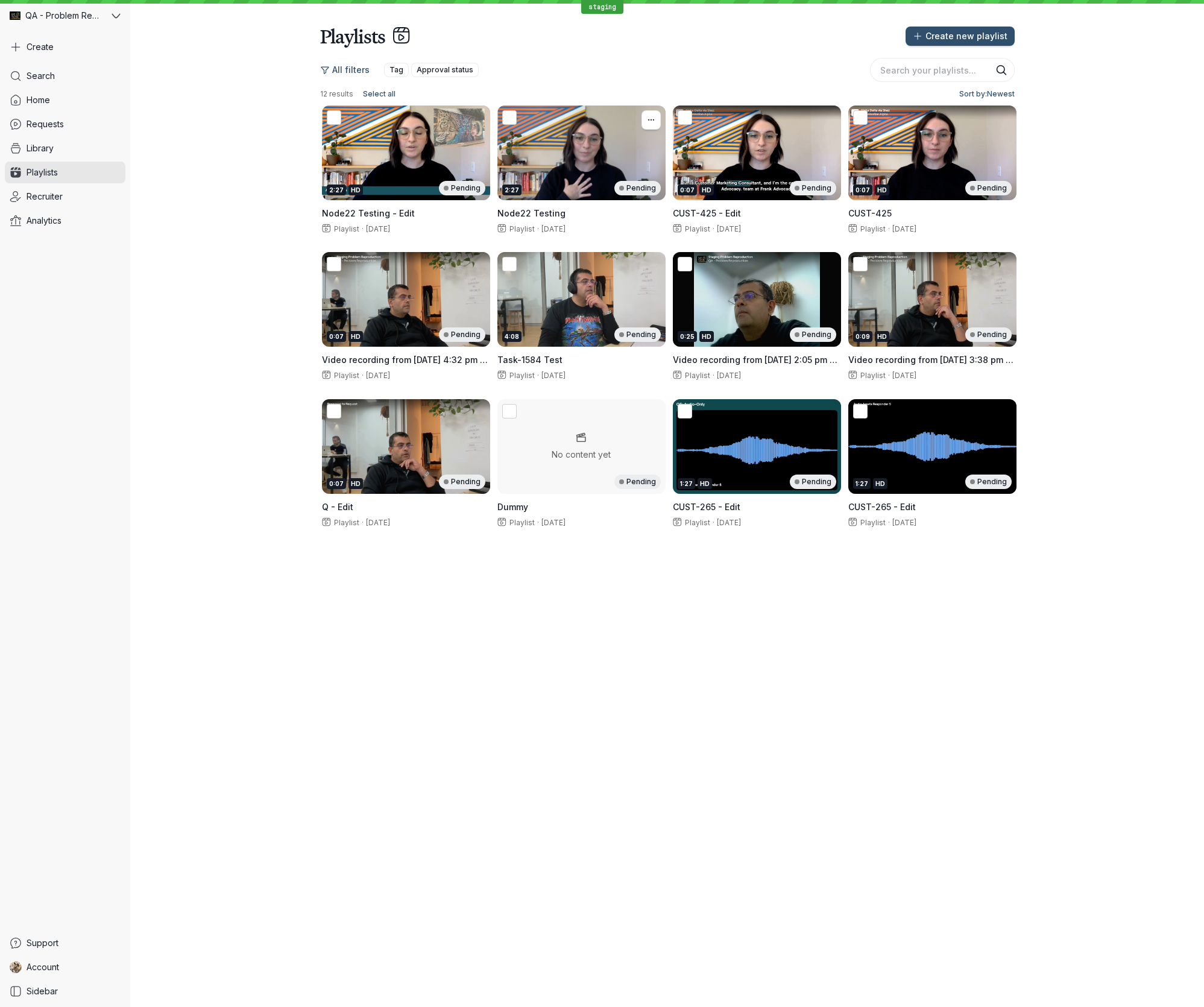
click at [563, 143] on div "2:27 Pending" at bounding box center [581, 153] width 168 height 95
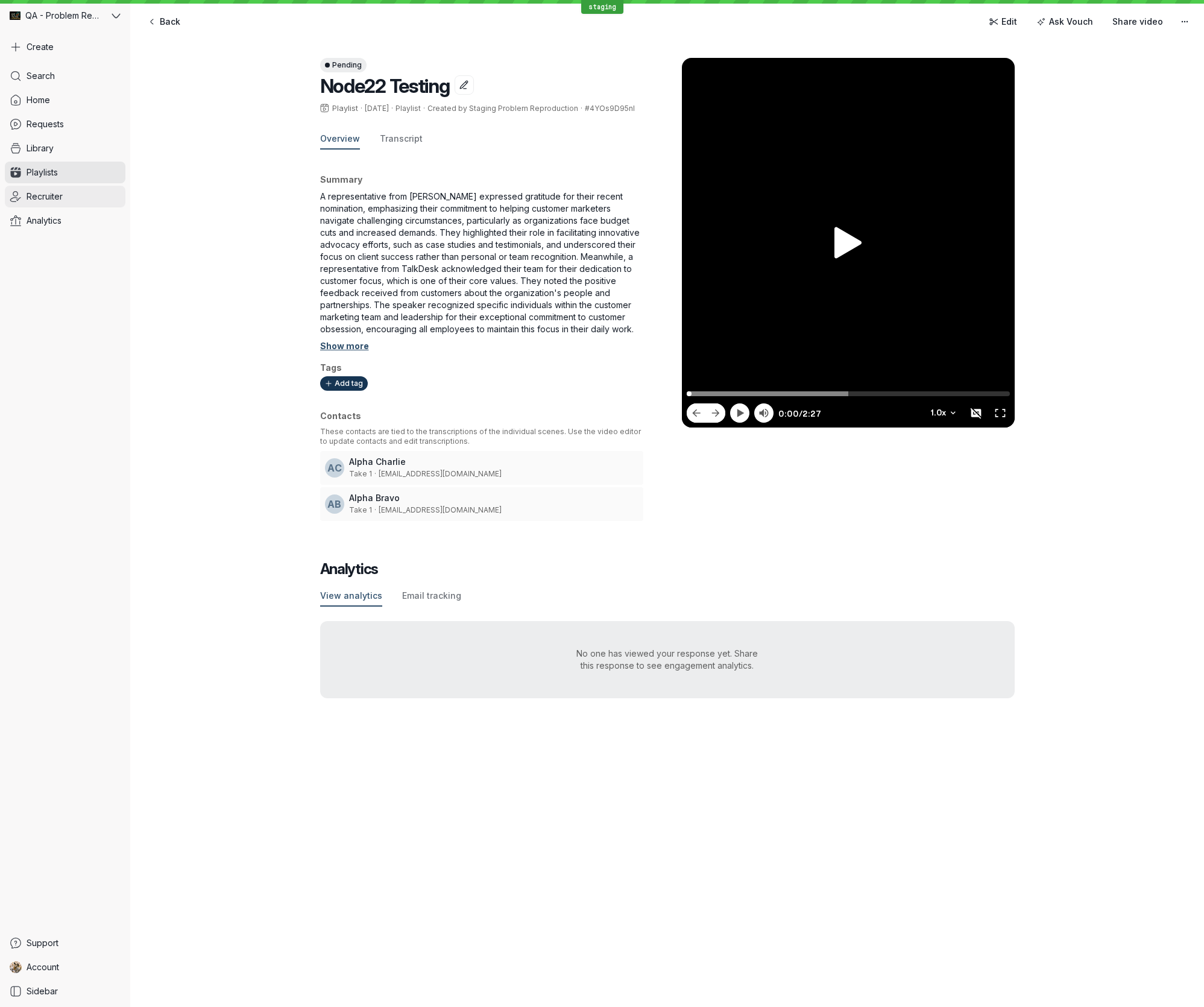
click at [27, 195] on span "Recruiter" at bounding box center [44, 197] width 36 height 12
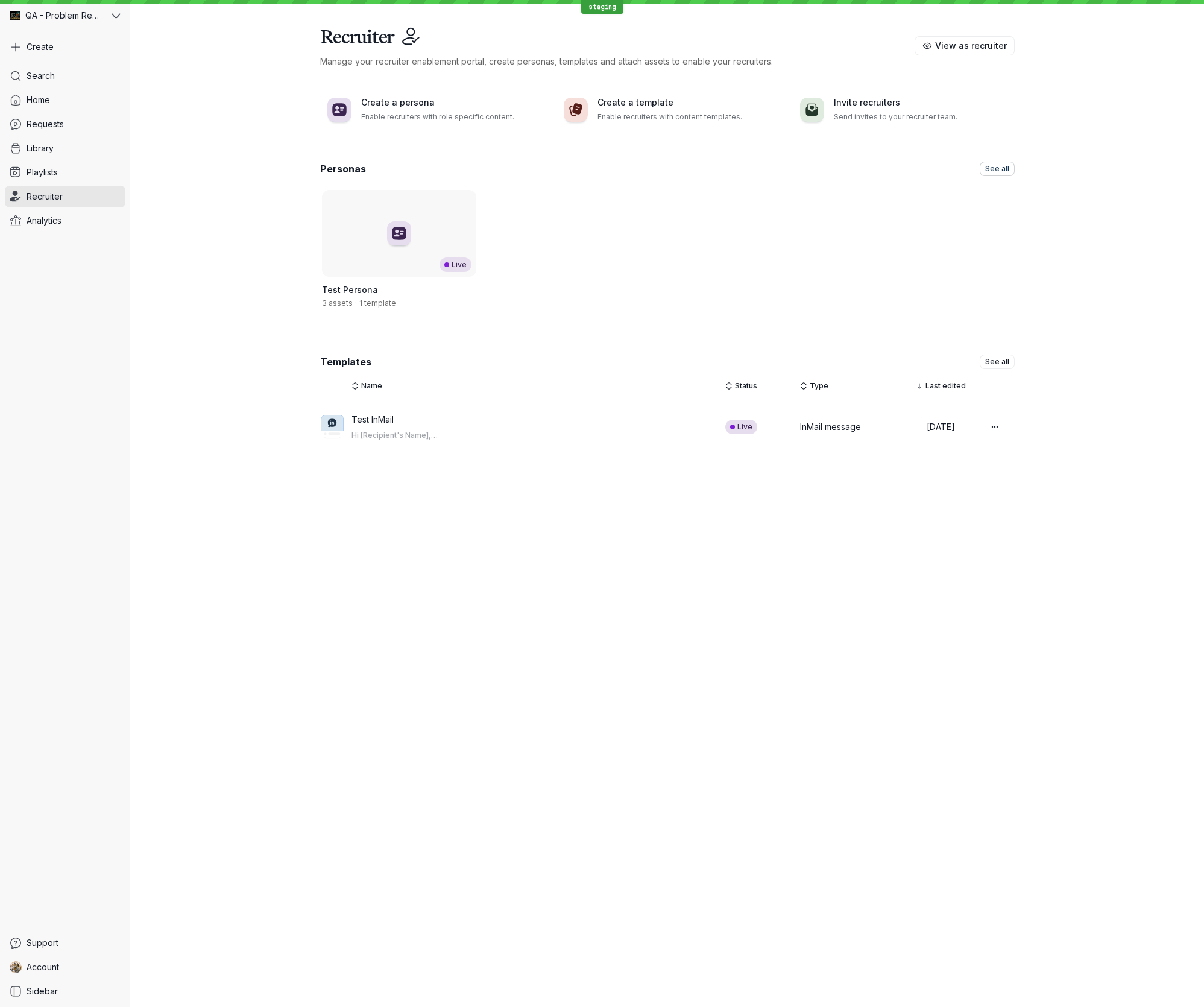
click at [988, 171] on span "See all" at bounding box center [997, 169] width 24 height 12
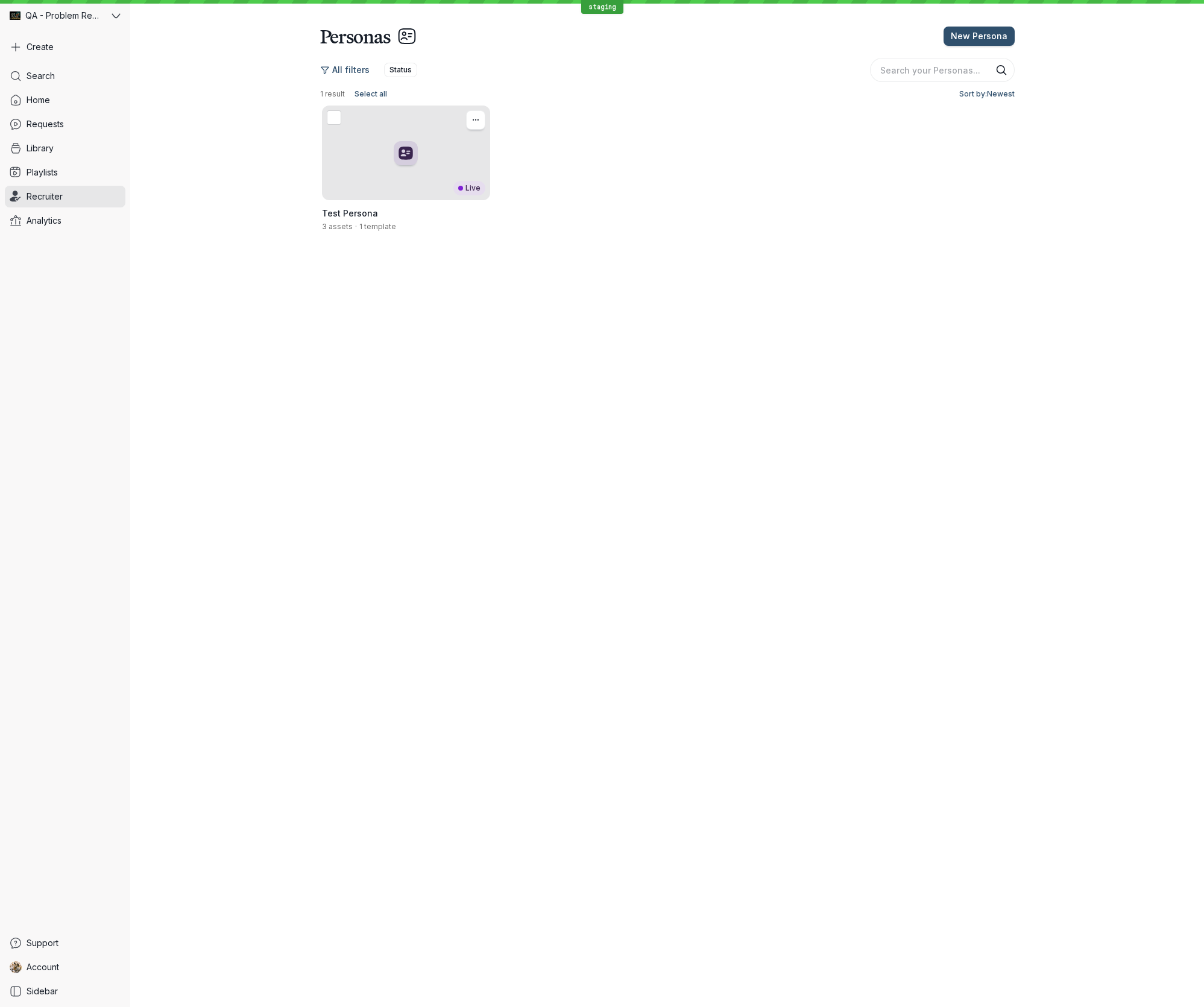
click at [472, 150] on div "Live" at bounding box center [406, 153] width 168 height 95
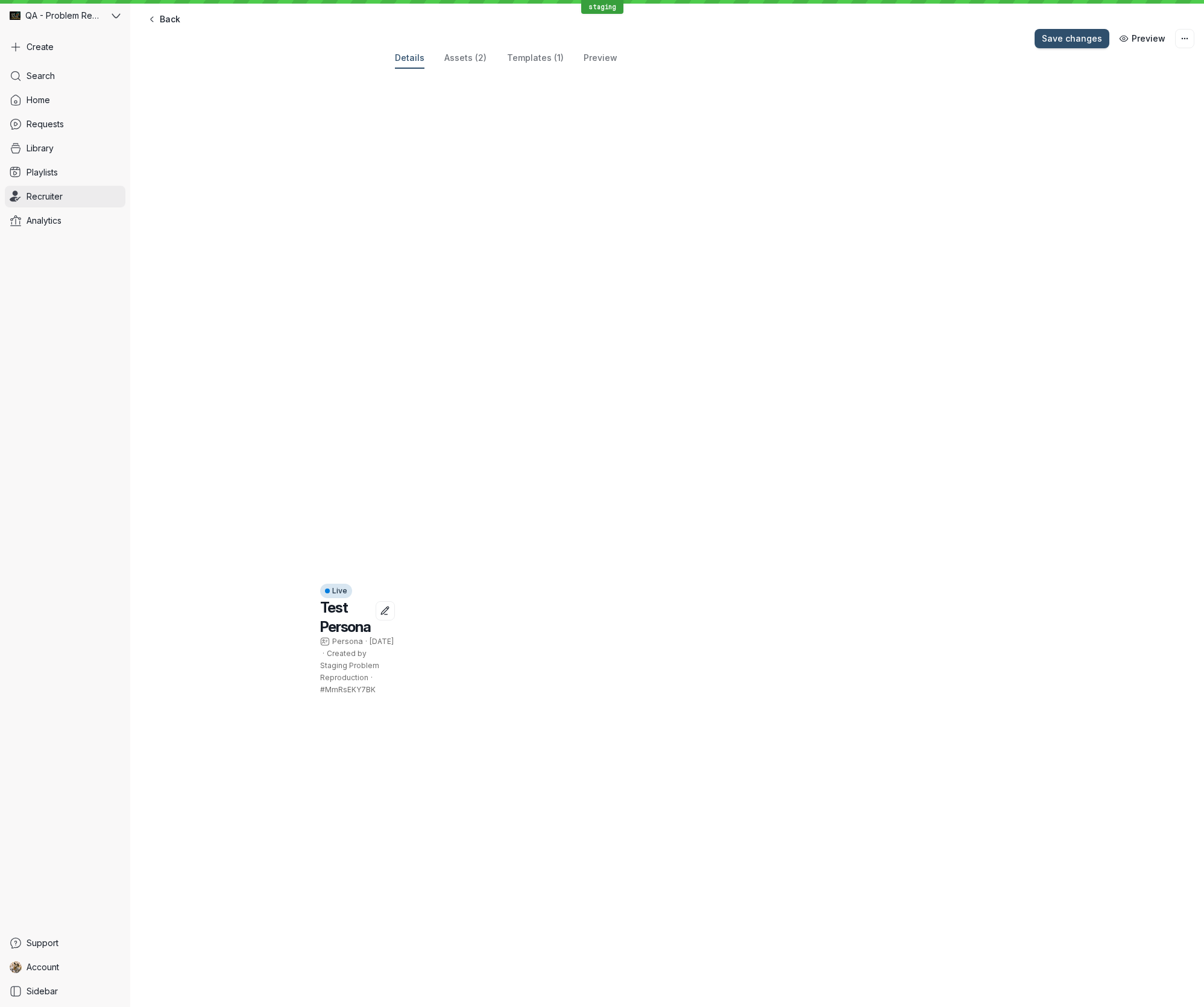
click at [47, 192] on span "Recruiter" at bounding box center [44, 197] width 36 height 12
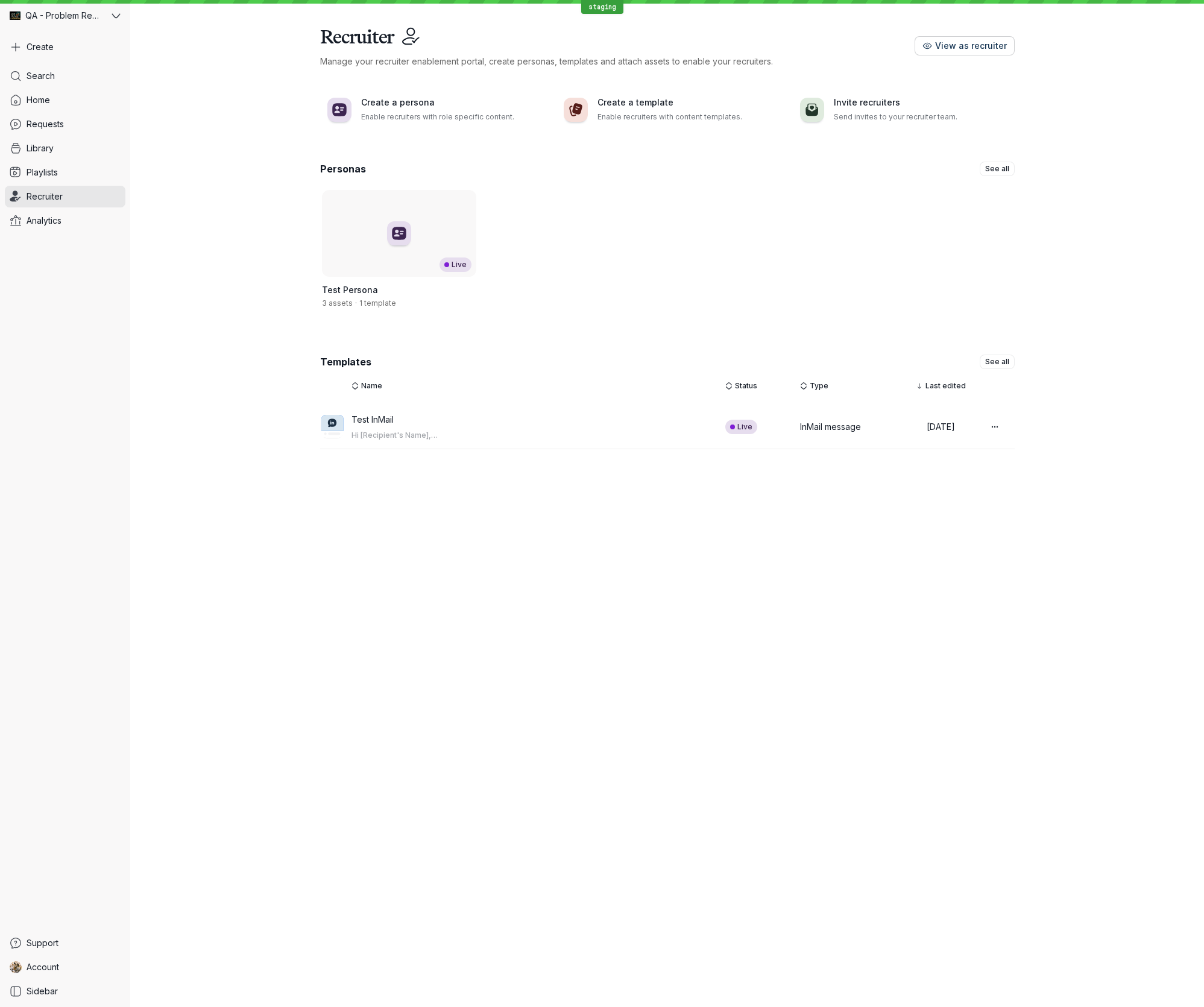
click at [957, 47] on span "View as recruiter" at bounding box center [971, 46] width 72 height 12
click at [75, 959] on link "Account" at bounding box center [65, 967] width 121 height 22
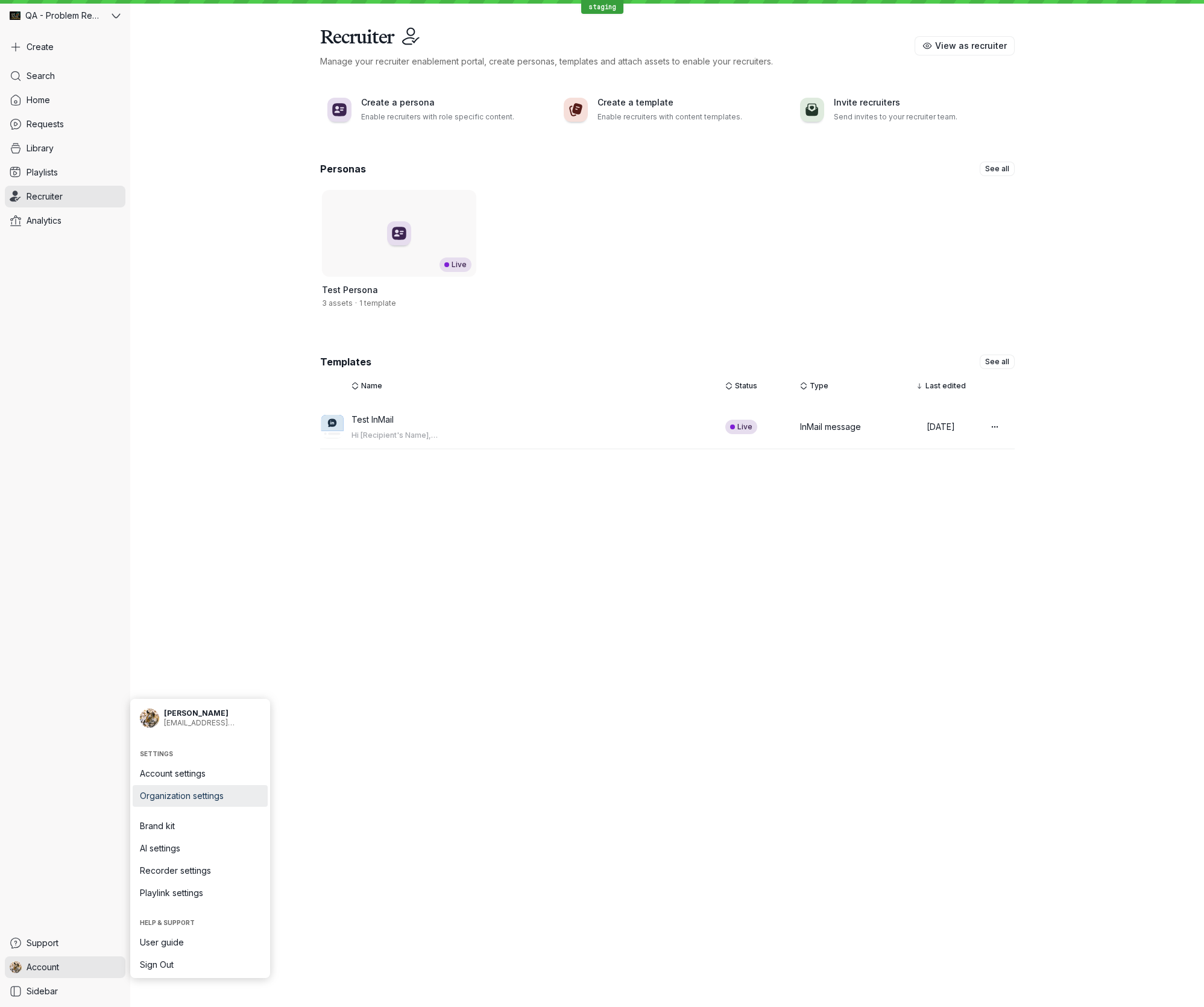
click at [210, 802] on link "Organization settings" at bounding box center [200, 795] width 135 height 22
